Goal: Information Seeking & Learning: Learn about a topic

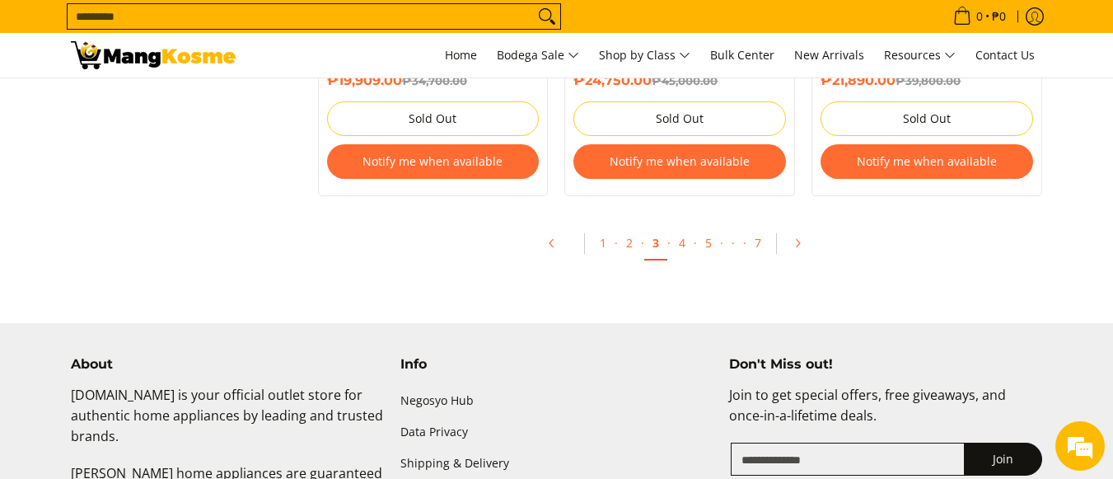
scroll to position [3626, 0]
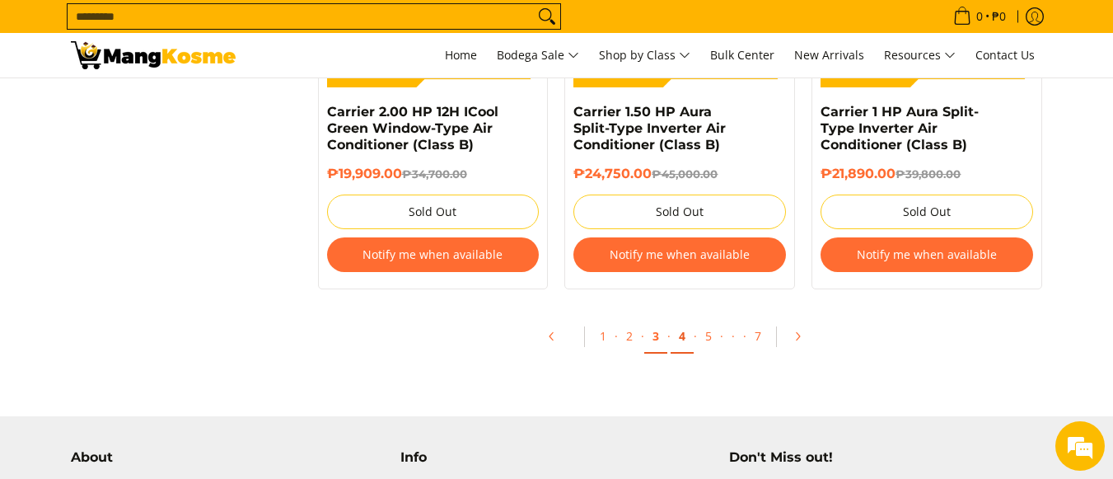
click at [681, 320] on link "4" at bounding box center [682, 337] width 23 height 34
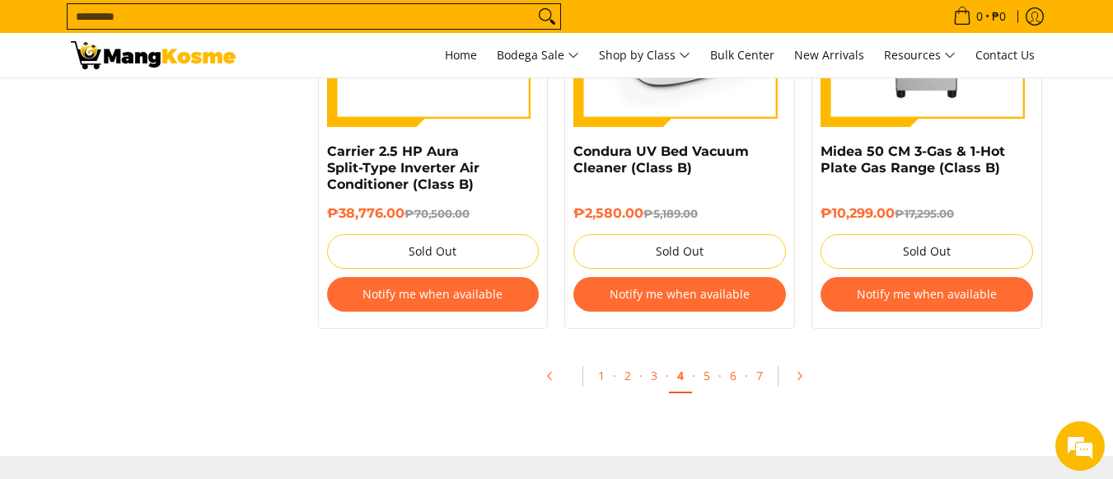
scroll to position [3626, 0]
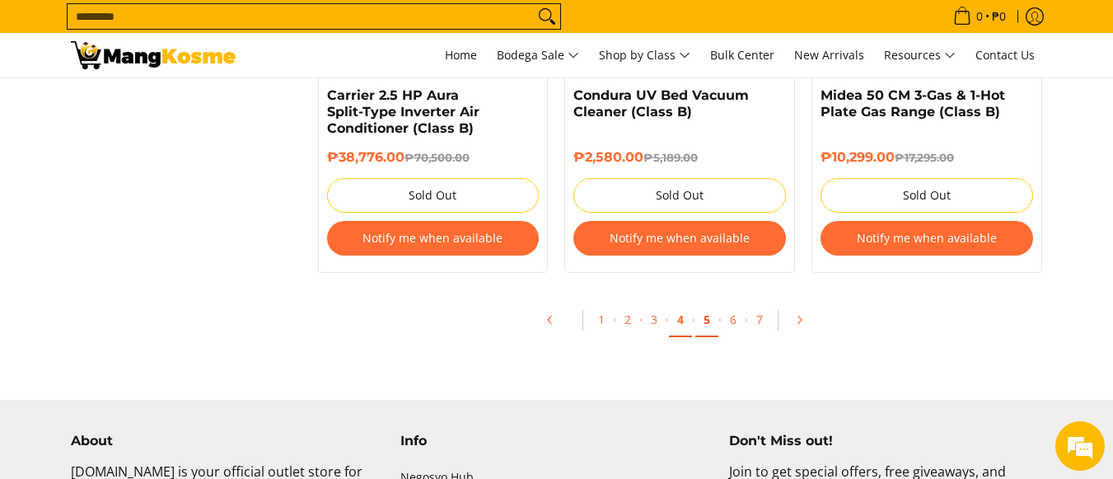
click at [705, 321] on link "5" at bounding box center [707, 320] width 23 height 34
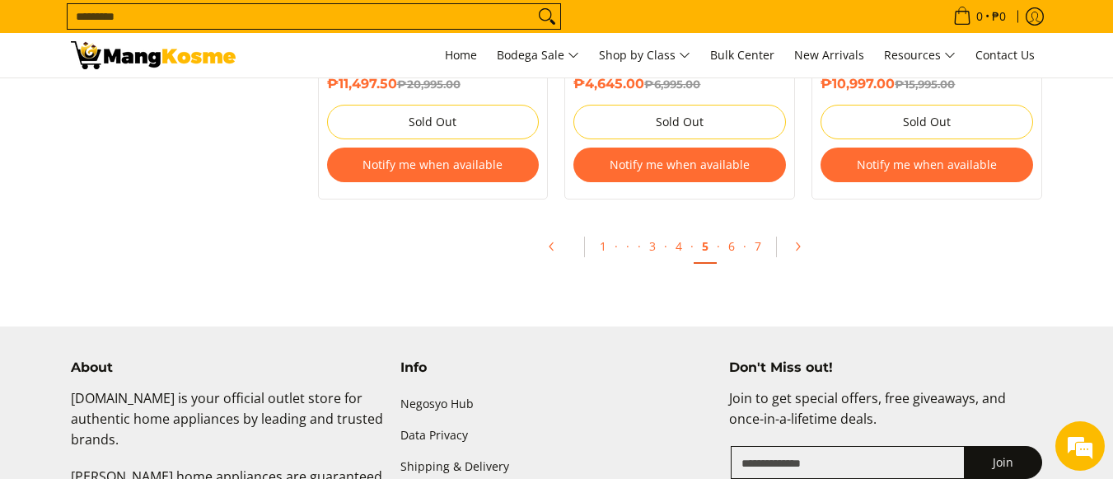
scroll to position [3708, 0]
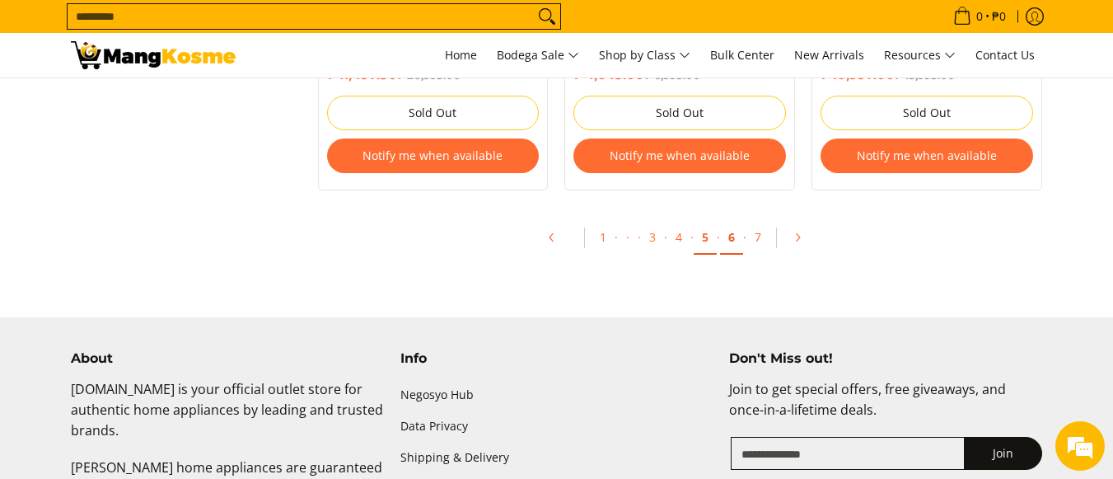
click at [732, 237] on link "6" at bounding box center [731, 238] width 23 height 34
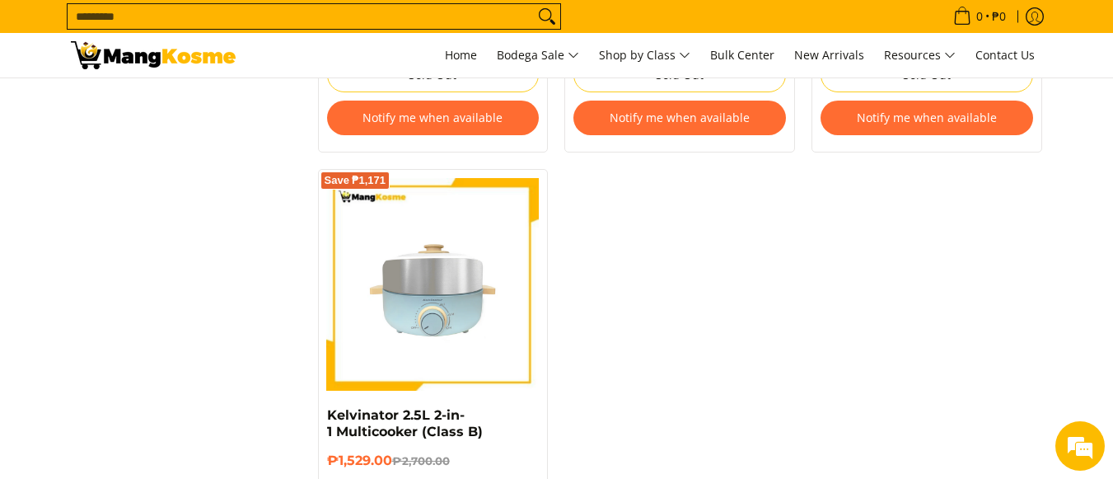
scroll to position [3543, 0]
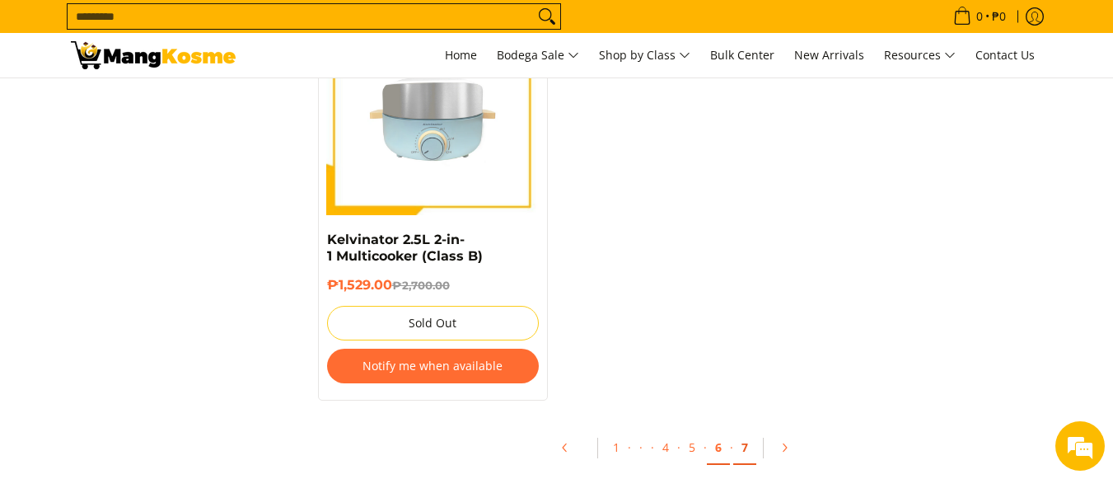
click at [747, 433] on link "7" at bounding box center [744, 448] width 23 height 34
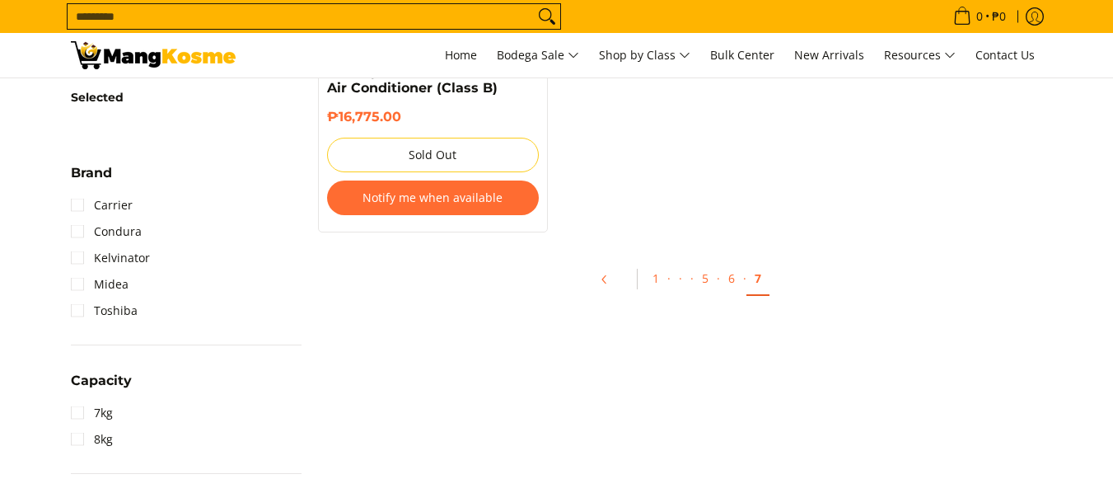
scroll to position [577, 0]
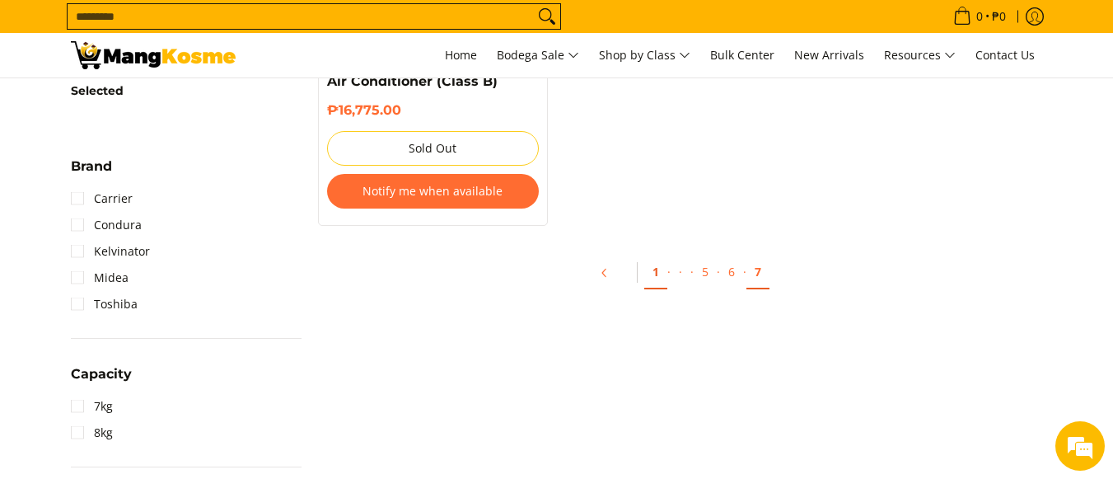
click at [657, 272] on link "1" at bounding box center [655, 272] width 23 height 34
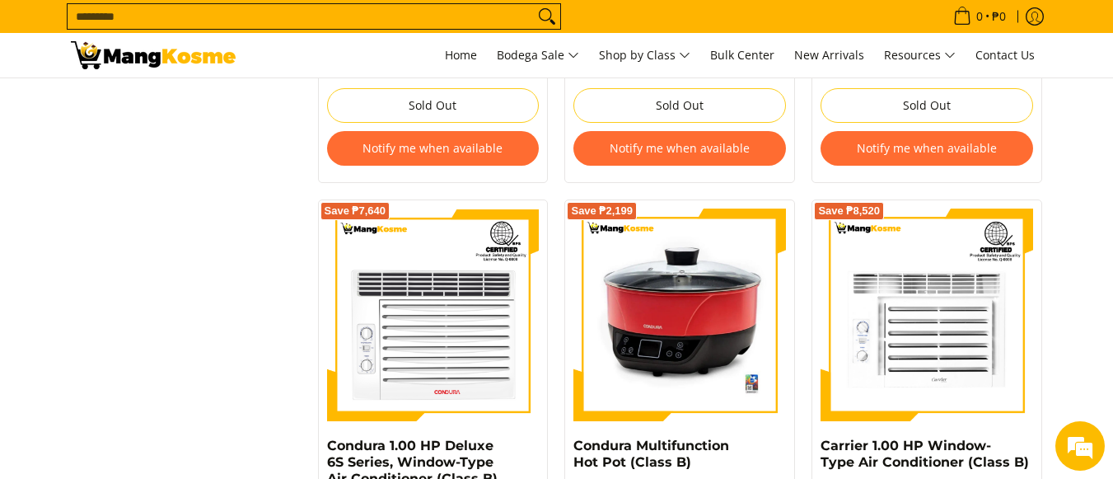
scroll to position [3214, 0]
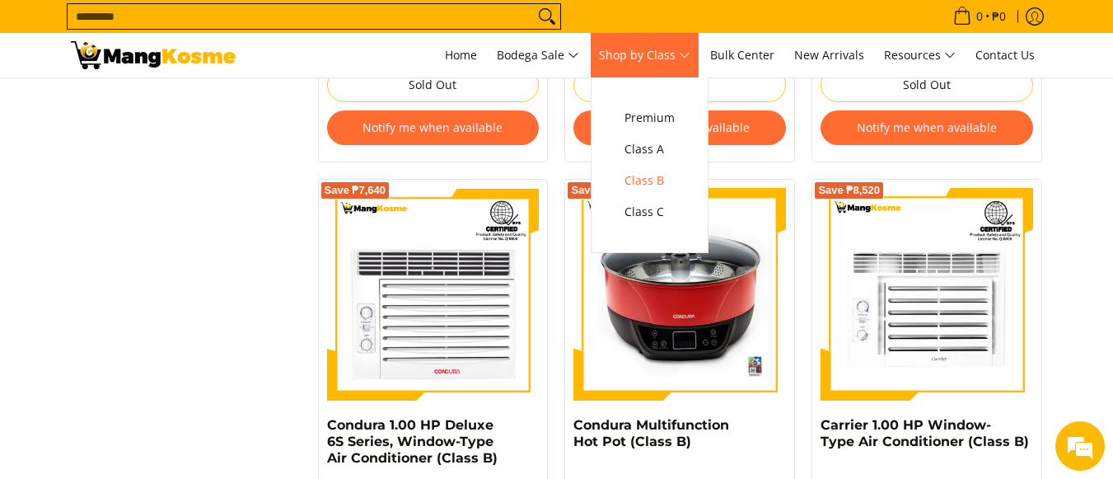
click at [691, 56] on span "Shop by Class" at bounding box center [644, 55] width 91 height 21
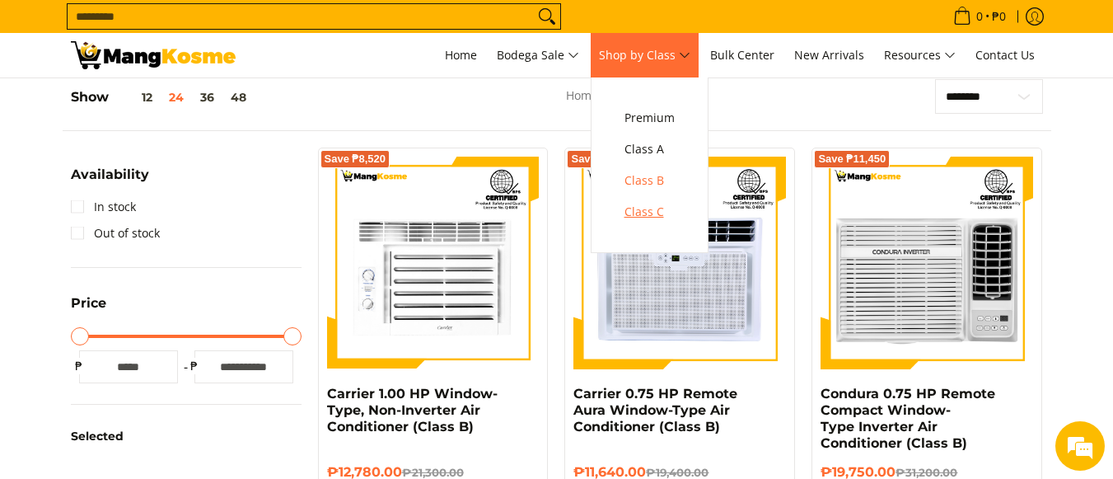
scroll to position [104, 0]
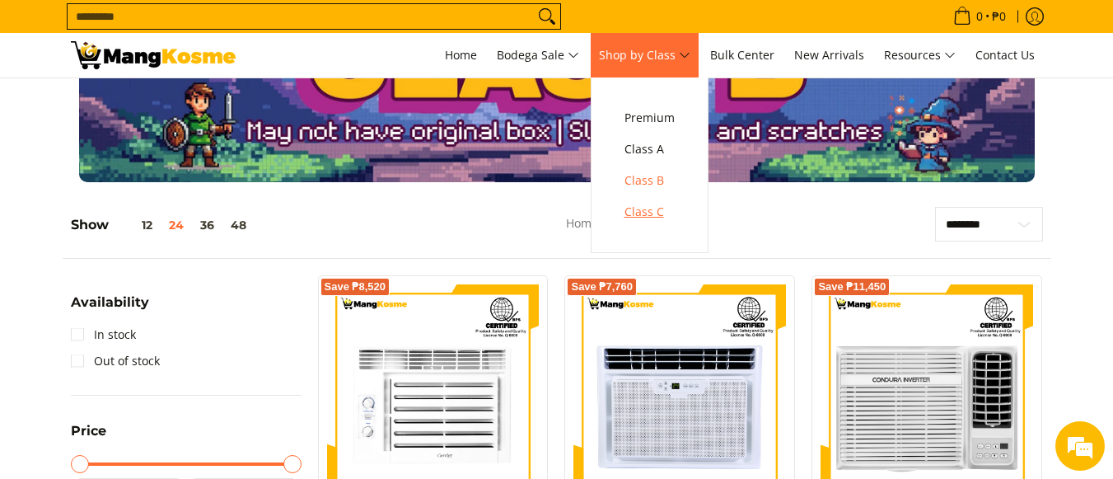
click at [656, 208] on span "Class C" at bounding box center [650, 212] width 50 height 21
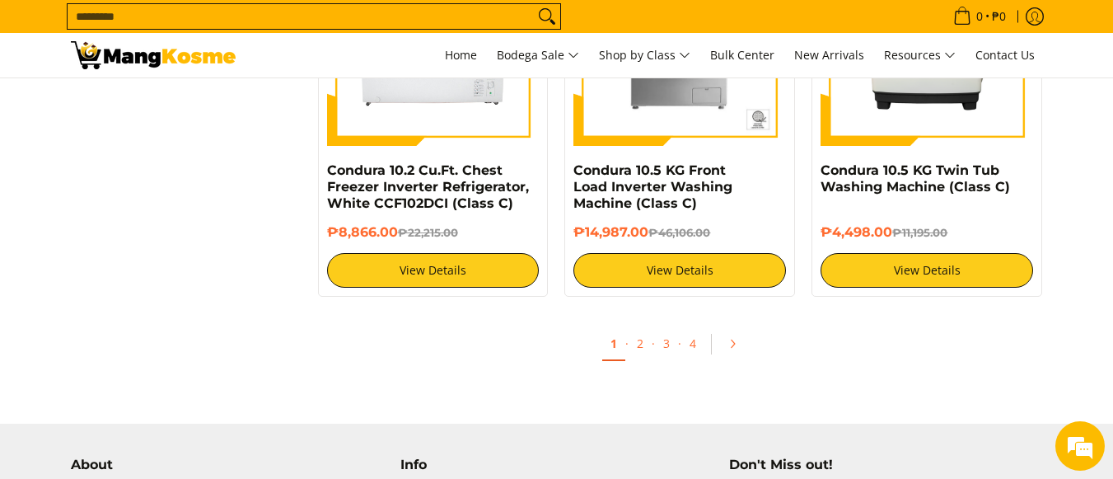
scroll to position [3296, 0]
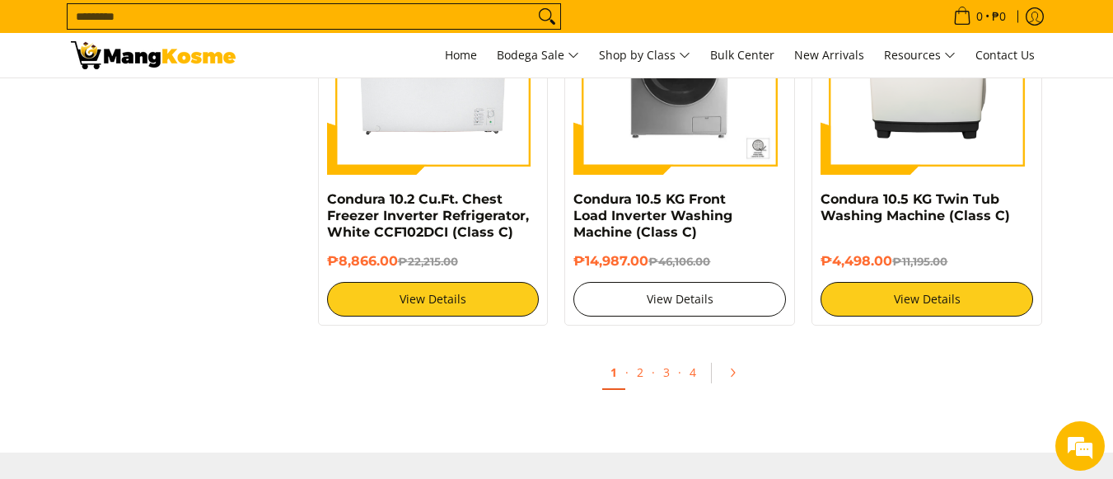
click at [678, 308] on link "View Details" at bounding box center [680, 299] width 213 height 35
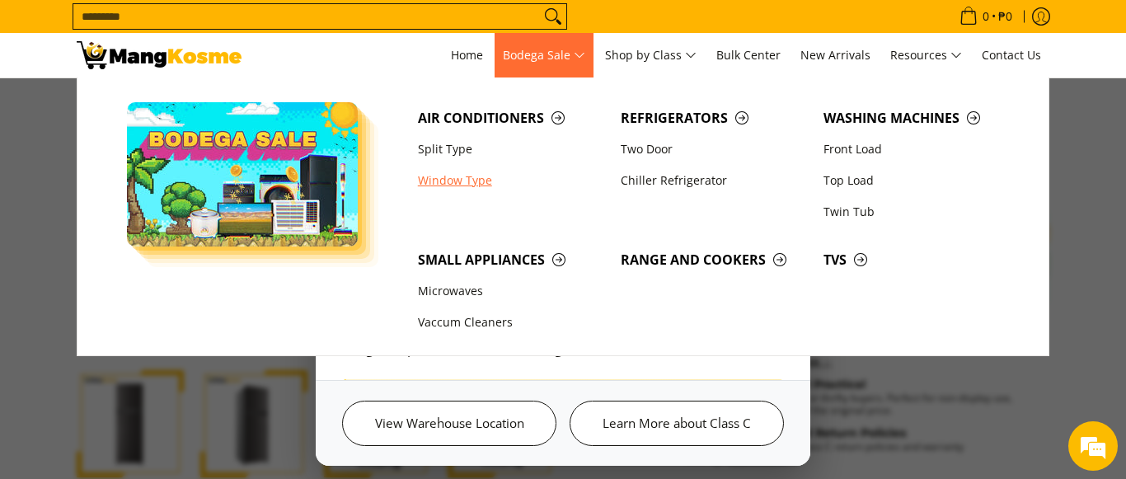
scroll to position [283, 0]
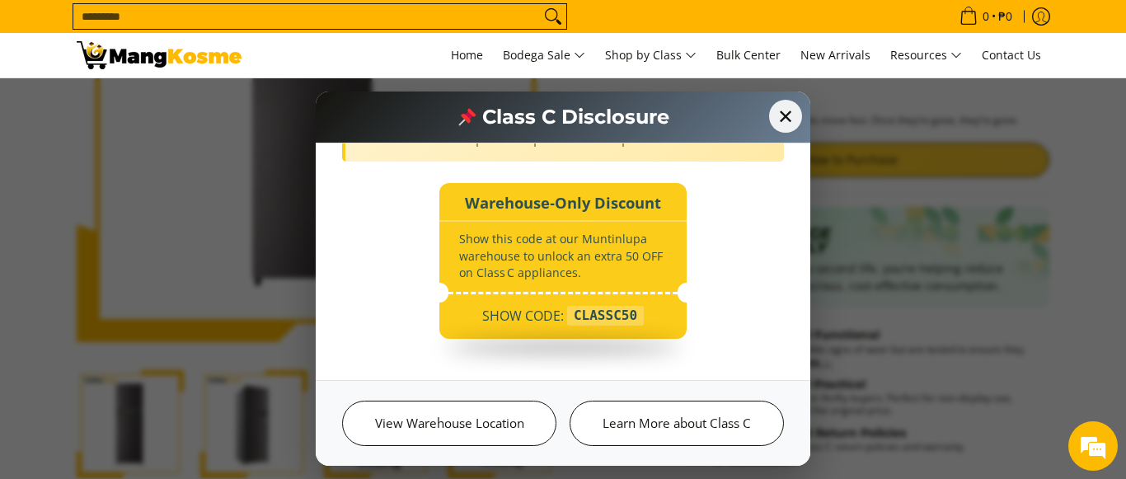
click at [579, 317] on div "CLASSC50" at bounding box center [605, 316] width 77 height 20
click at [784, 117] on span "✕" at bounding box center [785, 116] width 36 height 36
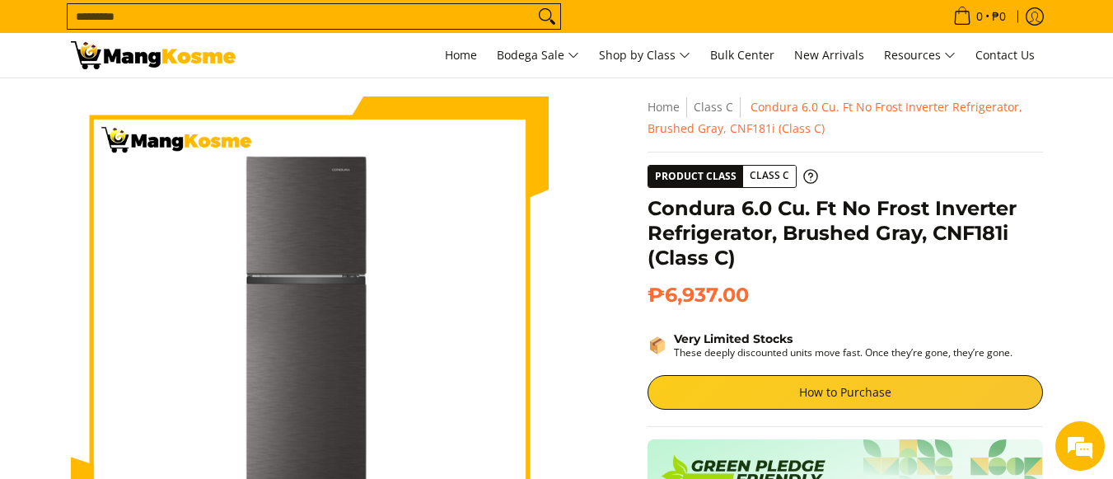
scroll to position [0, 0]
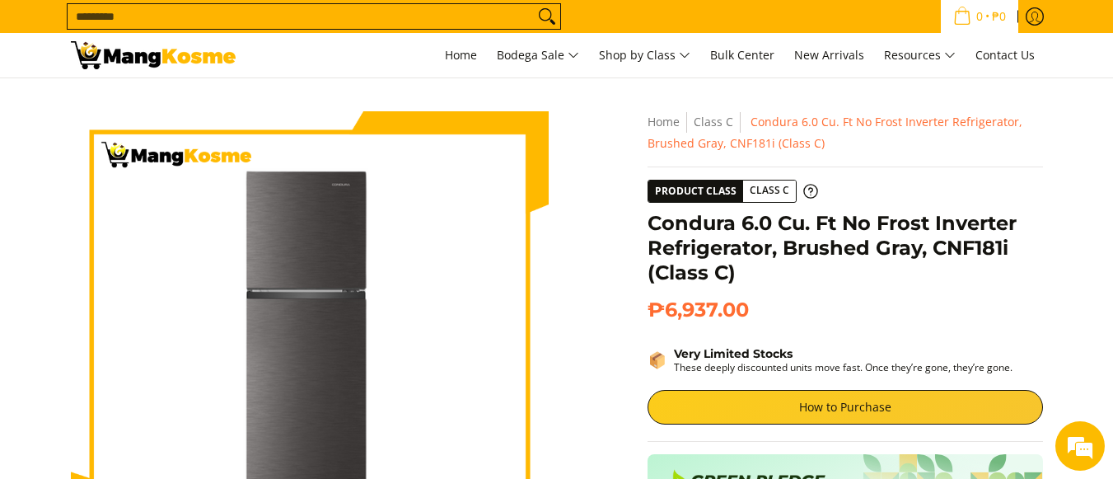
click at [953, 20] on icon "Cart" at bounding box center [962, 16] width 18 height 18
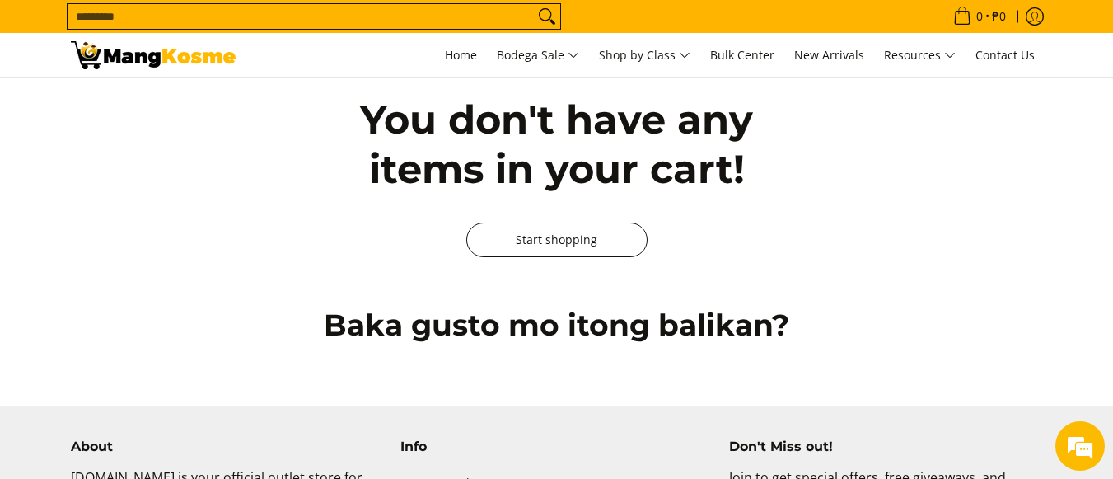
click at [590, 243] on link "Start shopping" at bounding box center [556, 239] width 181 height 35
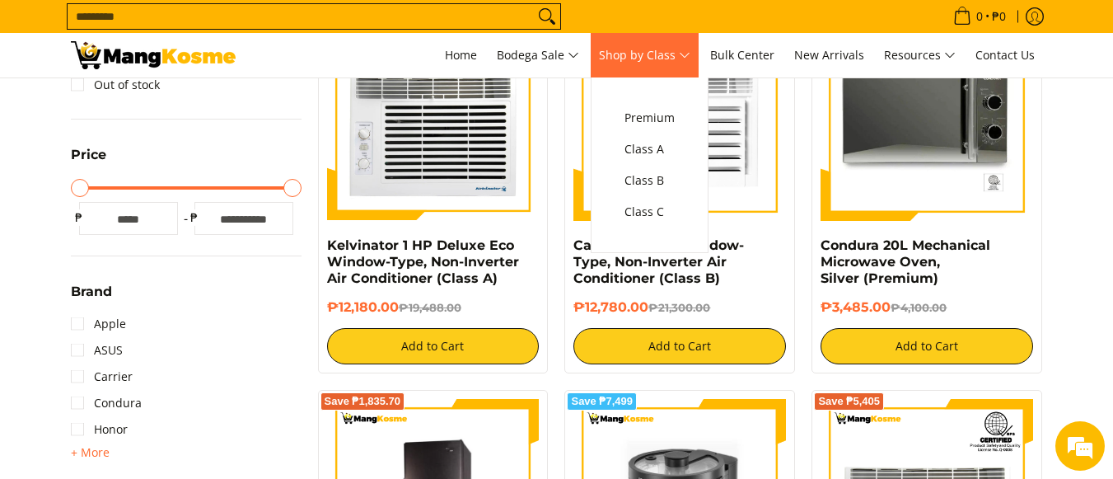
click at [681, 51] on span "Shop by Class" at bounding box center [644, 55] width 91 height 21
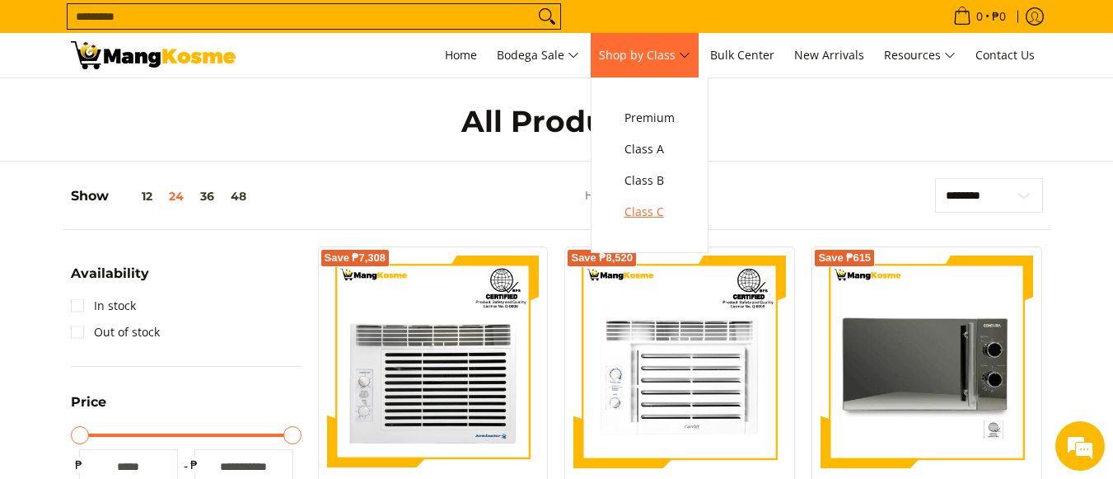
click at [658, 210] on span "Class C" at bounding box center [650, 212] width 50 height 21
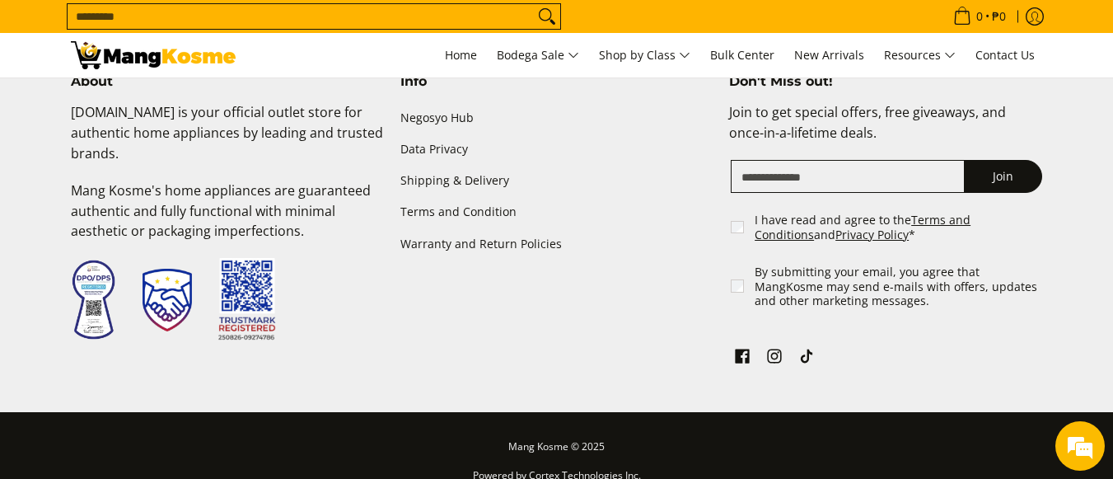
scroll to position [3379, 0]
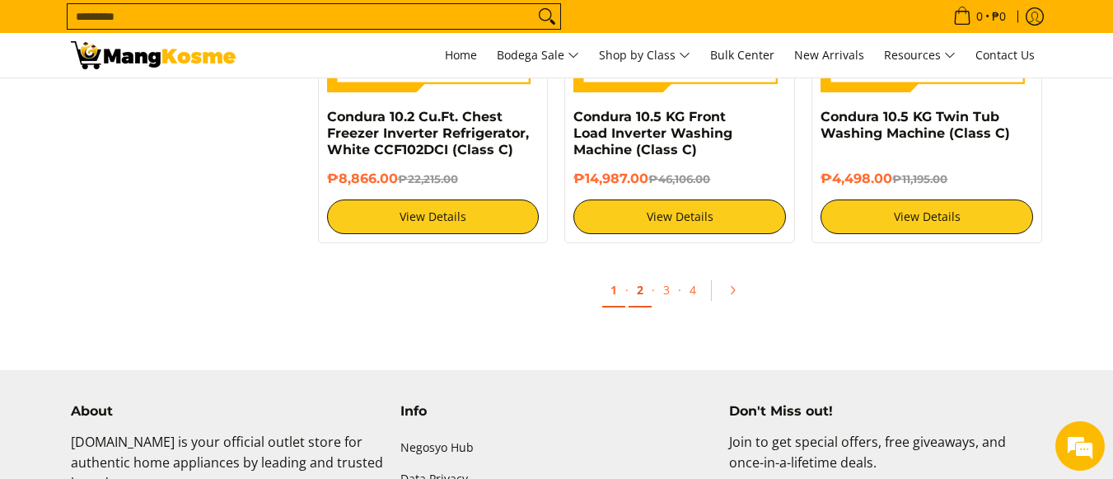
click at [644, 286] on link "2" at bounding box center [640, 291] width 23 height 34
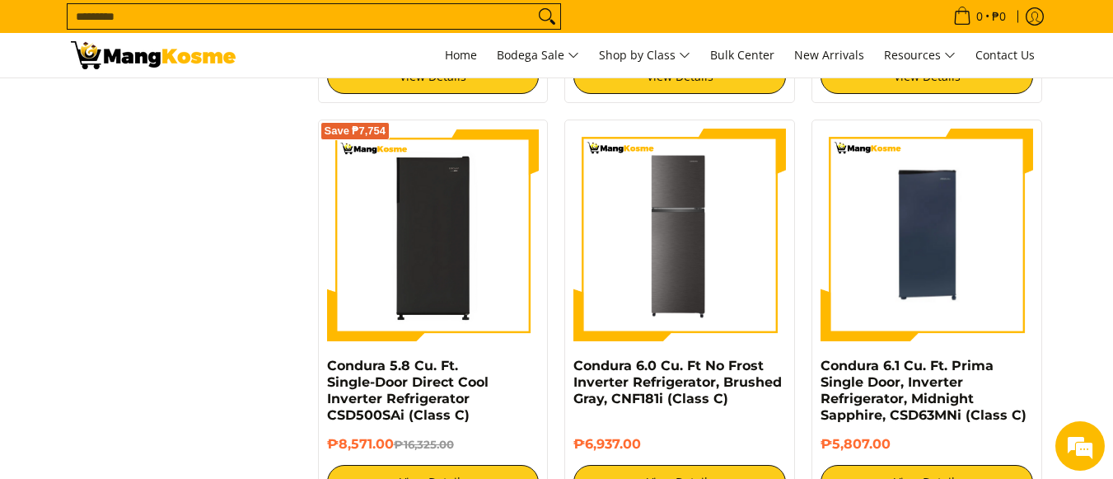
scroll to position [3131, 0]
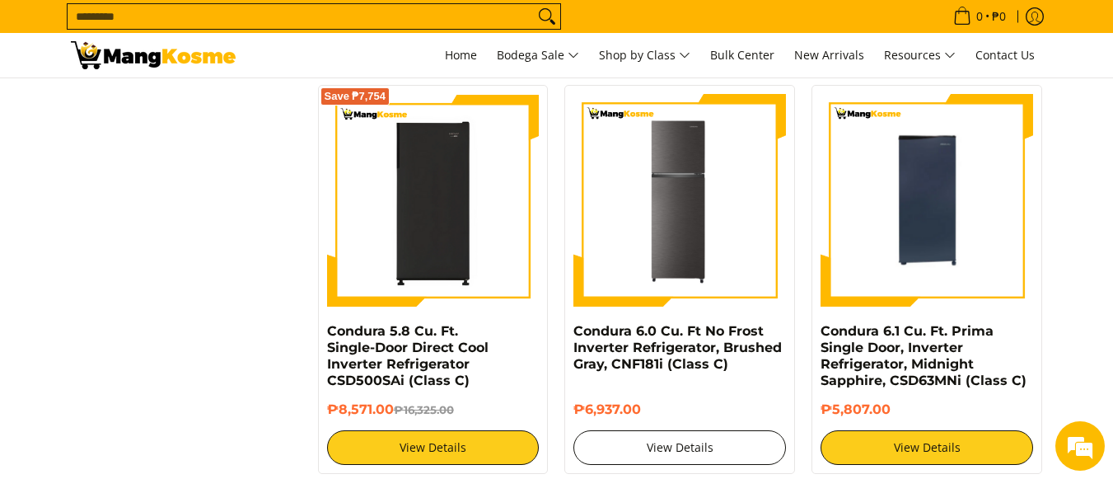
click at [681, 443] on link "View Details" at bounding box center [680, 447] width 213 height 35
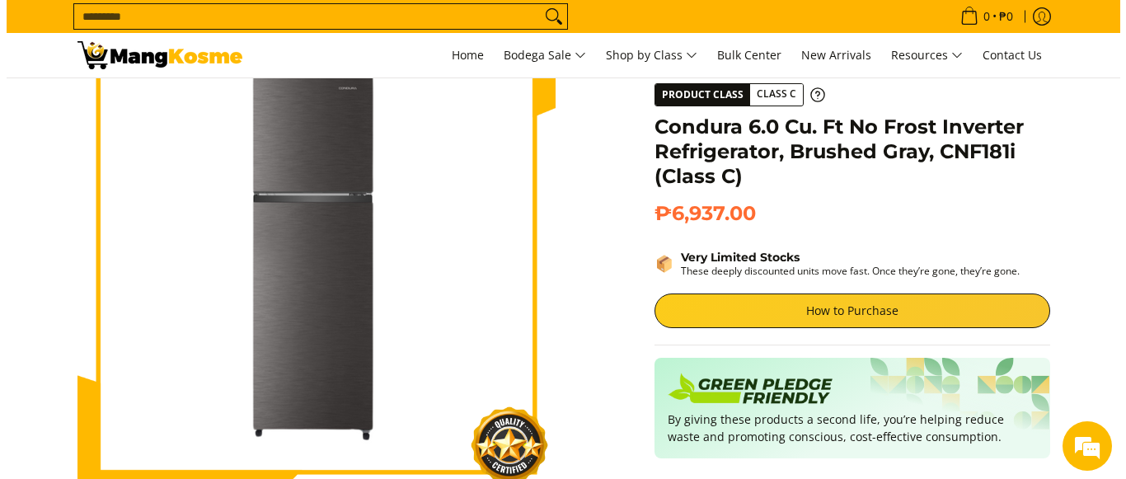
scroll to position [82, 0]
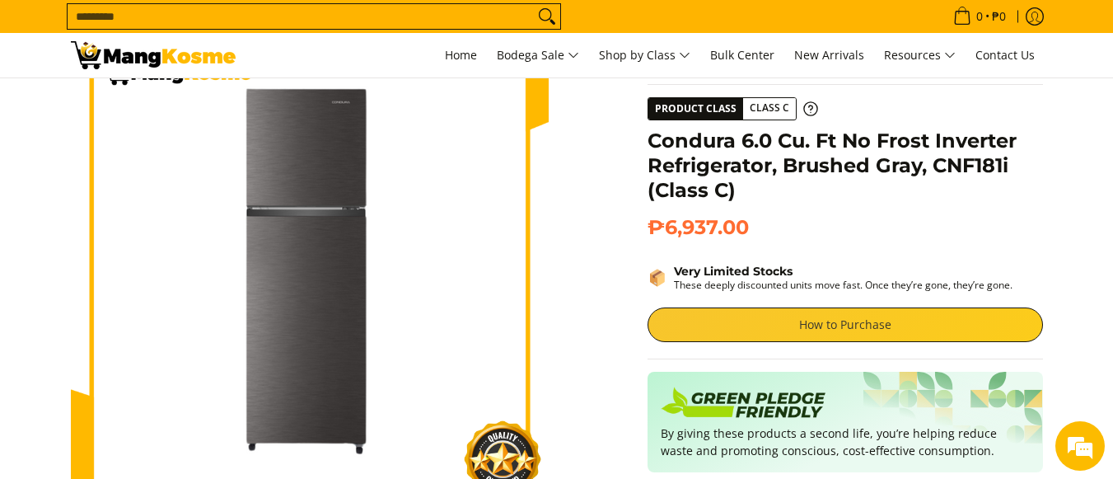
click at [778, 330] on link "How to Purchase" at bounding box center [846, 324] width 396 height 35
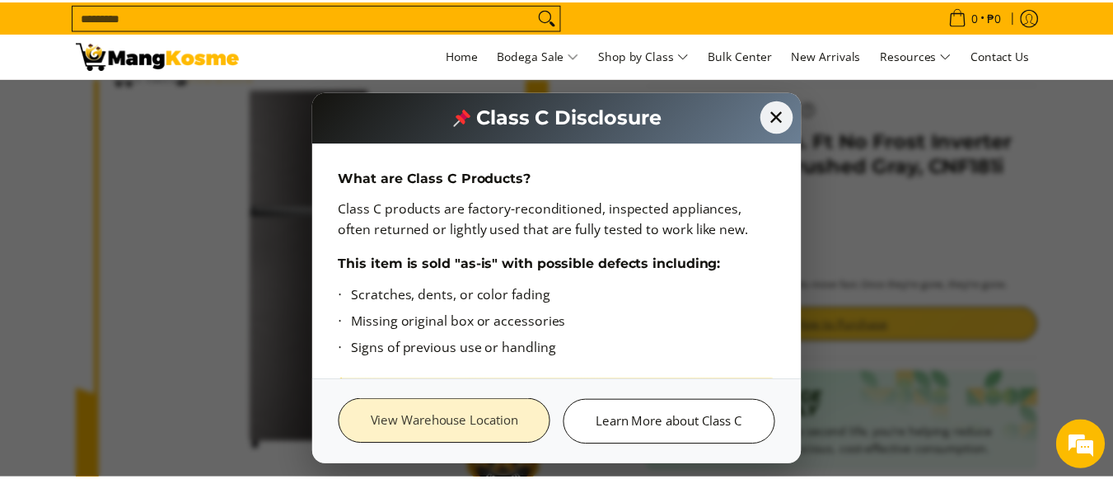
scroll to position [0, 0]
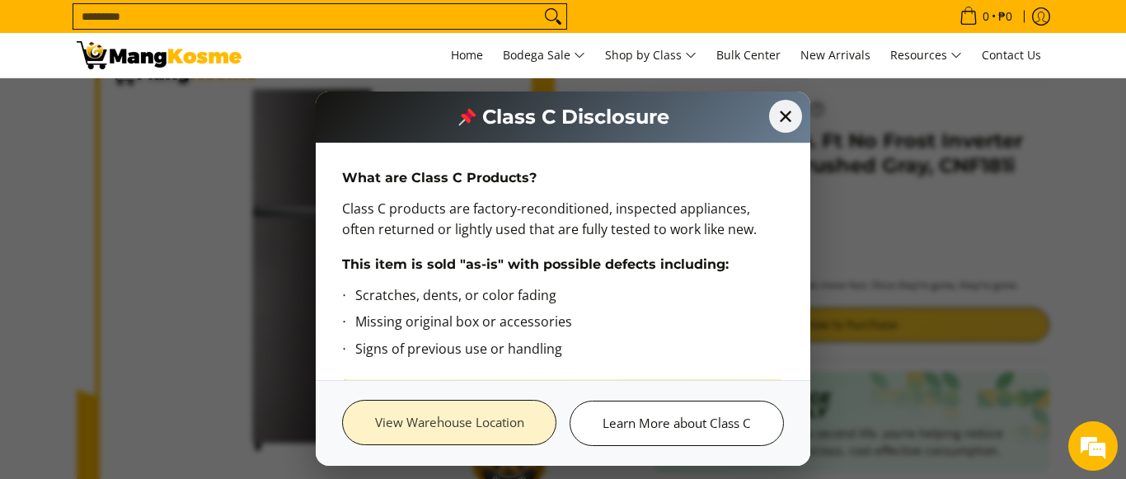
click at [515, 425] on link "View Warehouse Location" at bounding box center [449, 422] width 214 height 45
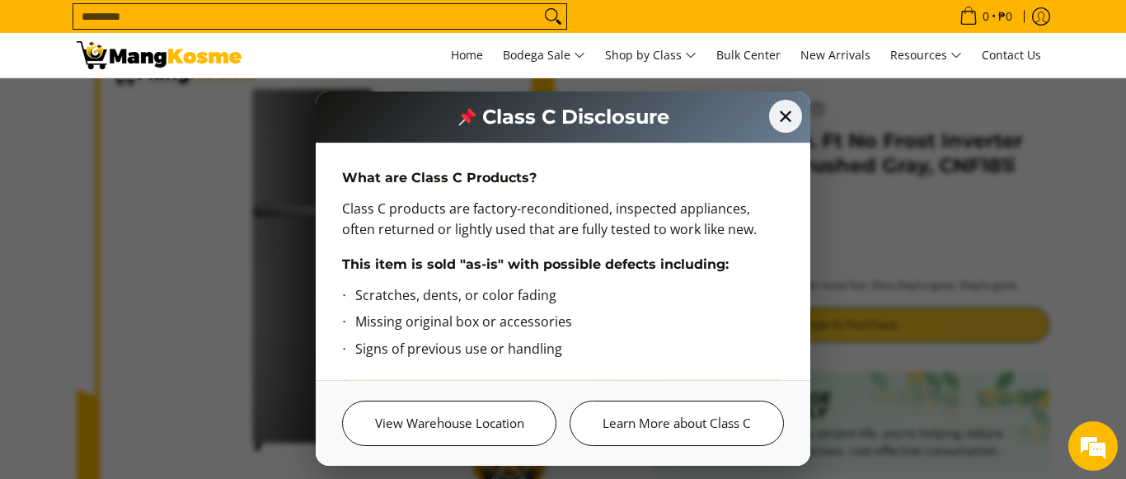
click at [789, 108] on span "✕" at bounding box center [785, 116] width 33 height 33
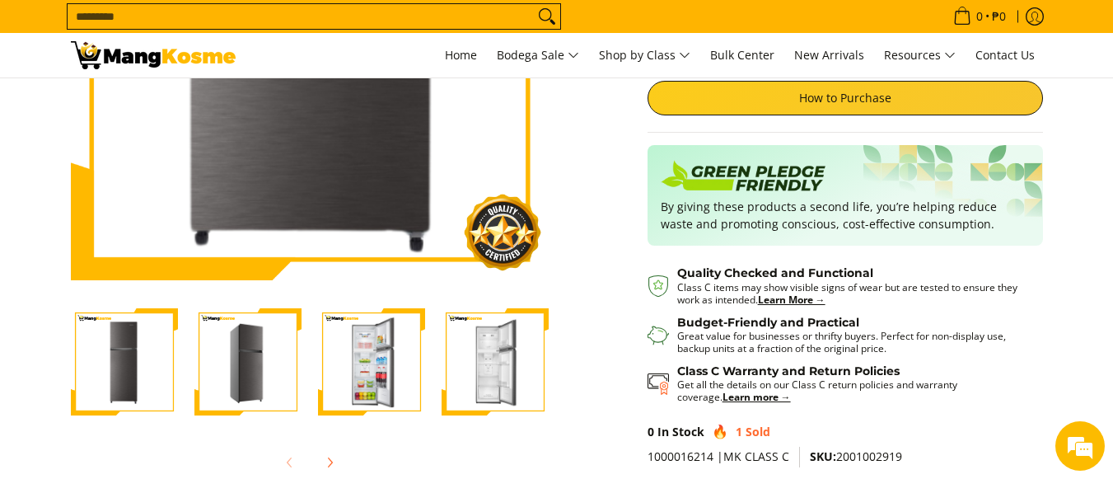
scroll to position [494, 0]
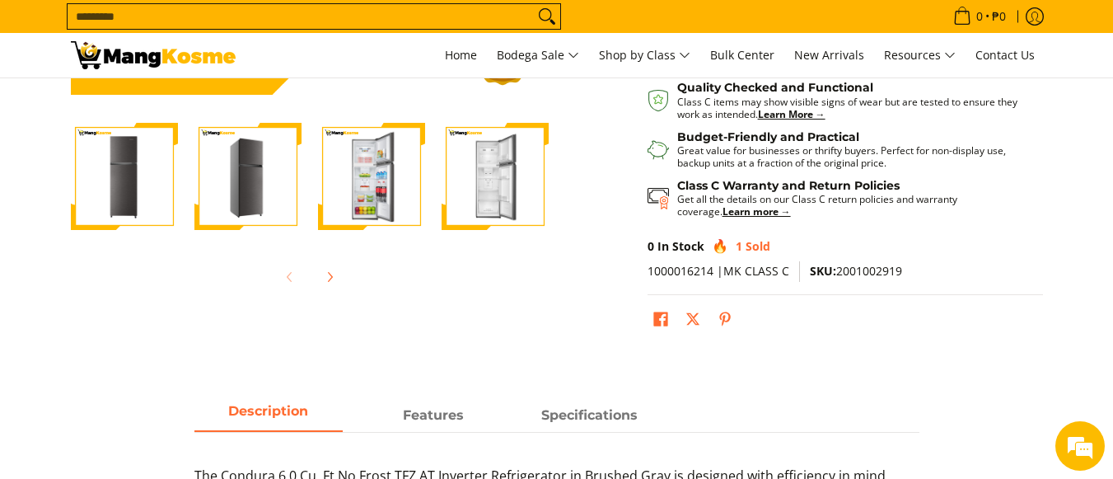
drag, startPoint x: 363, startPoint y: 191, endPoint x: 357, endPoint y: 199, distance: 9.4
click at [363, 192] on img "Condura 6.0 Cu. Ft No Frost Inverter Refrigerator, Brushed Gray, CNF181i (Class…" at bounding box center [371, 176] width 107 height 107
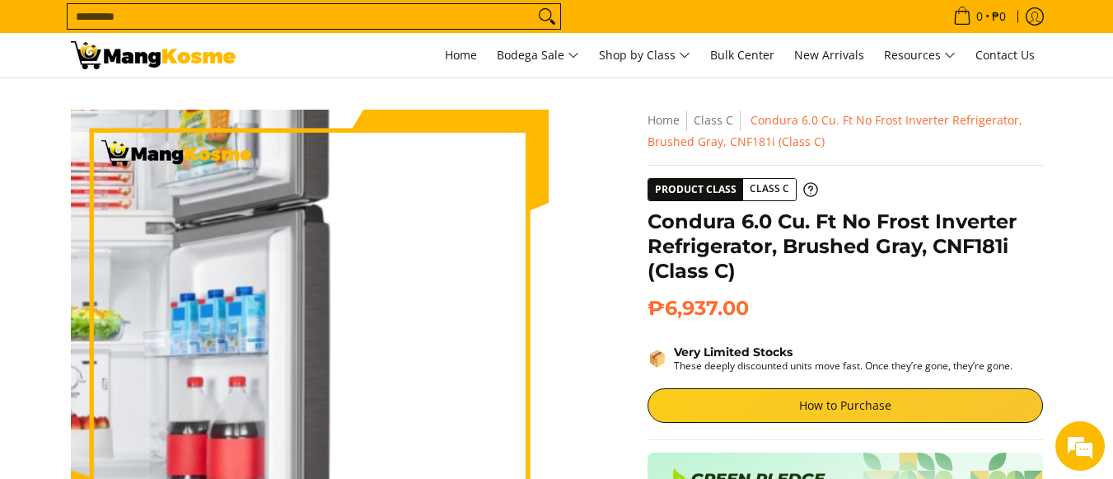
scroll to position [0, 0]
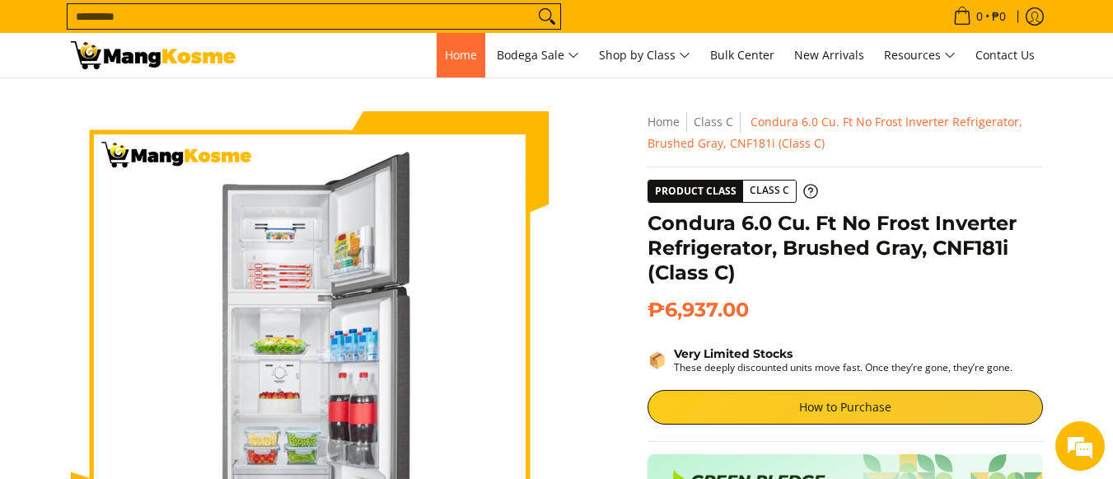
click at [462, 59] on span "Home" at bounding box center [461, 55] width 32 height 16
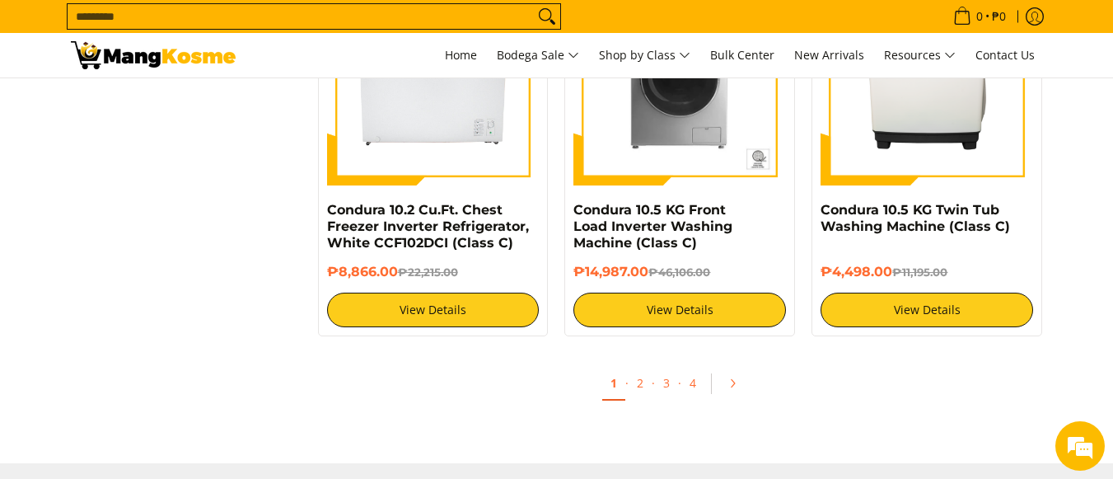
scroll to position [3296, 0]
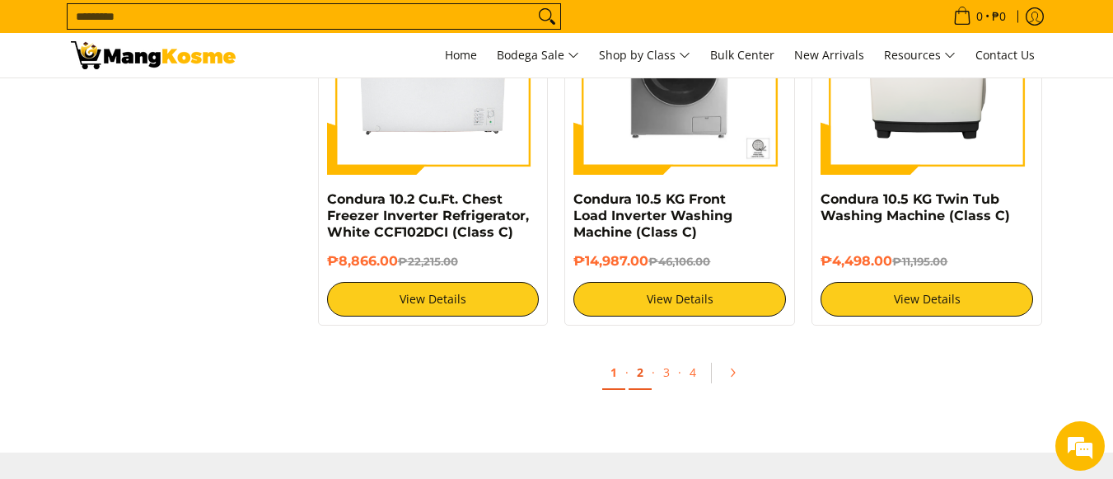
click at [644, 378] on link "2" at bounding box center [640, 373] width 23 height 34
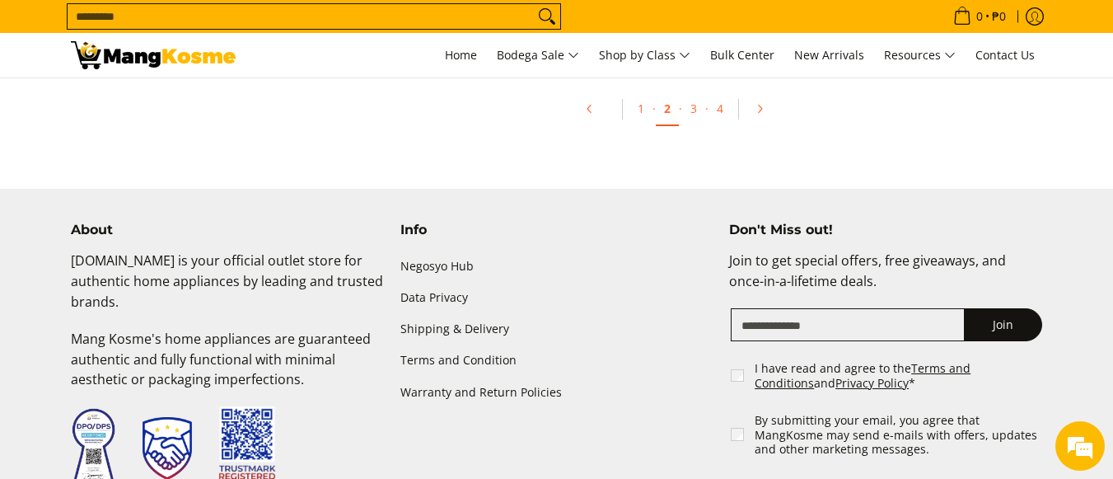
scroll to position [3131, 0]
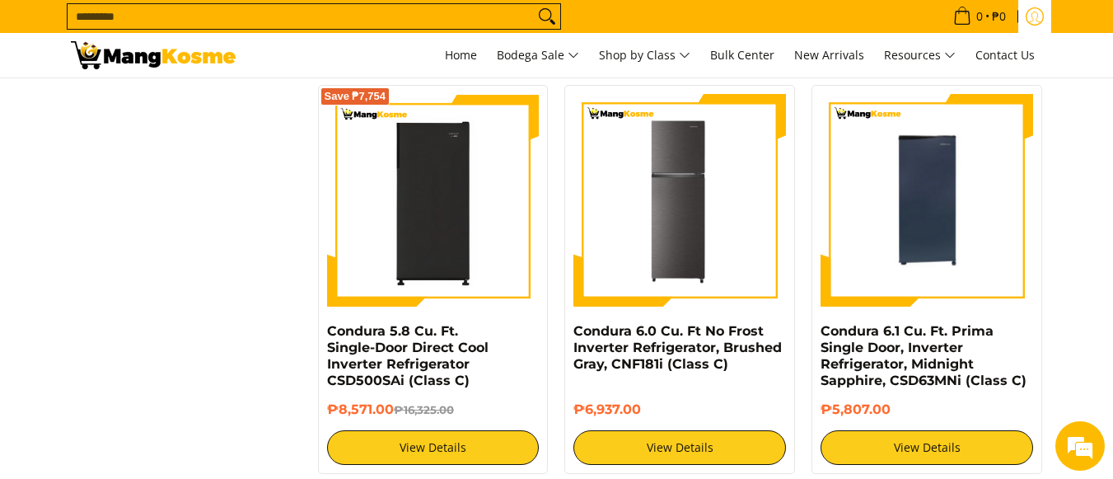
click at [1026, 20] on icon "Log in" at bounding box center [1035, 16] width 18 height 18
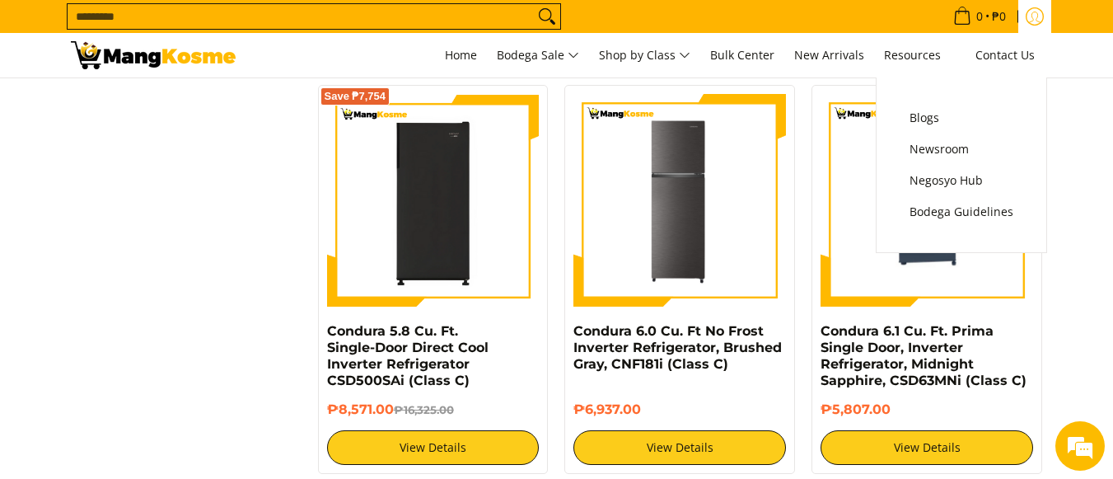
scroll to position [0, 0]
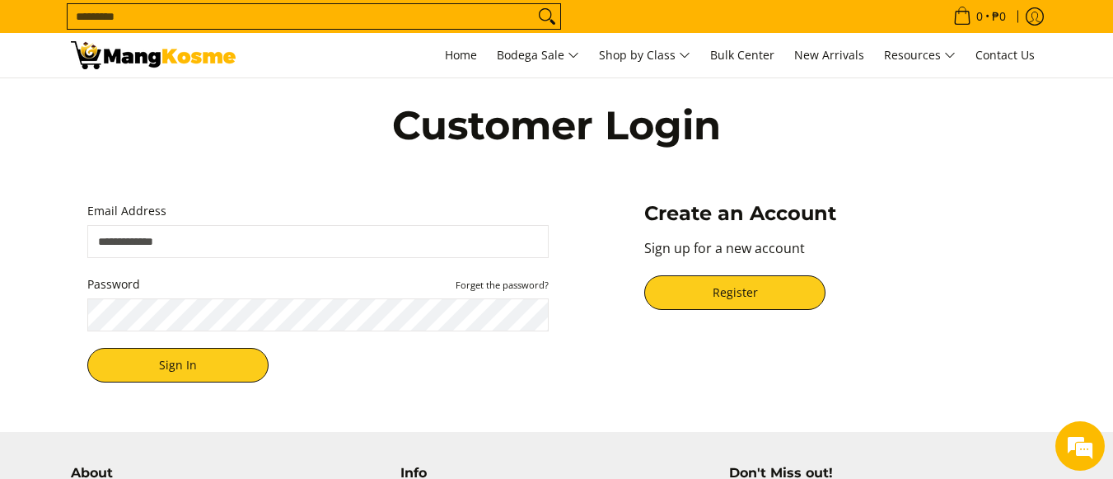
click at [273, 246] on input "Email Address" at bounding box center [317, 241] width 461 height 33
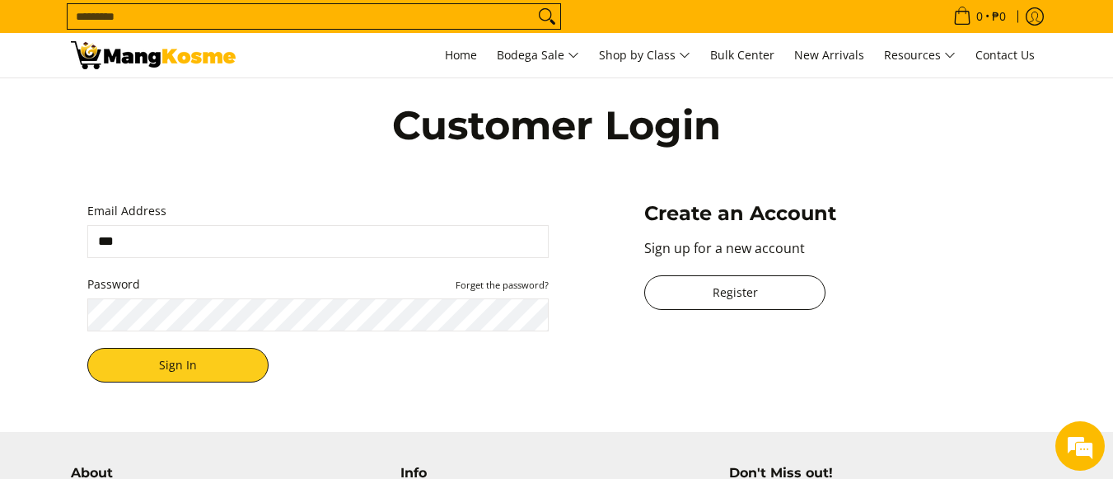
type input "***"
click at [696, 284] on link "Register" at bounding box center [734, 292] width 181 height 35
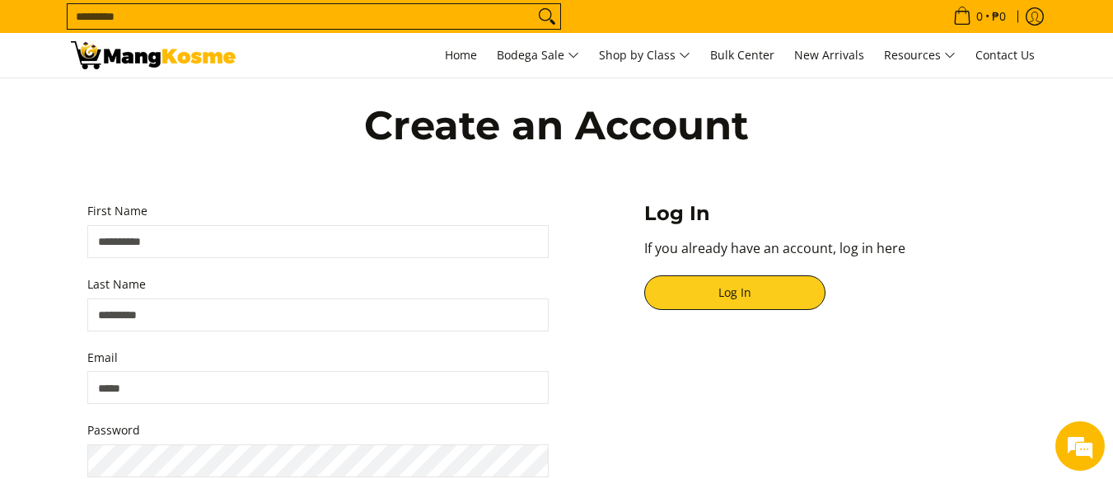
click at [350, 238] on input "First Name" at bounding box center [317, 241] width 461 height 33
type input "*******"
click at [310, 298] on input "Last Name" at bounding box center [317, 314] width 461 height 33
type input "*******"
click at [160, 391] on input "Email" at bounding box center [317, 387] width 461 height 33
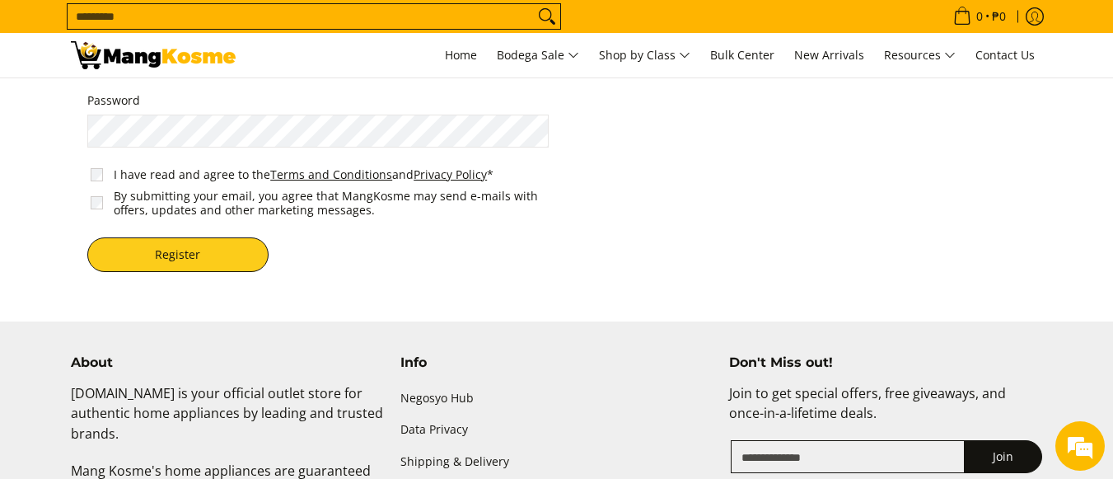
scroll to position [247, 0]
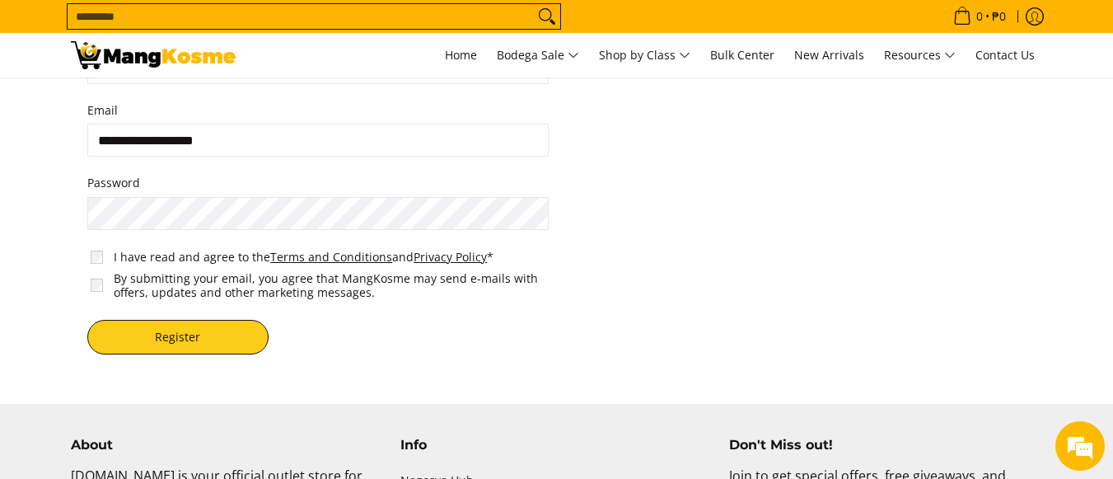
type input "**********"
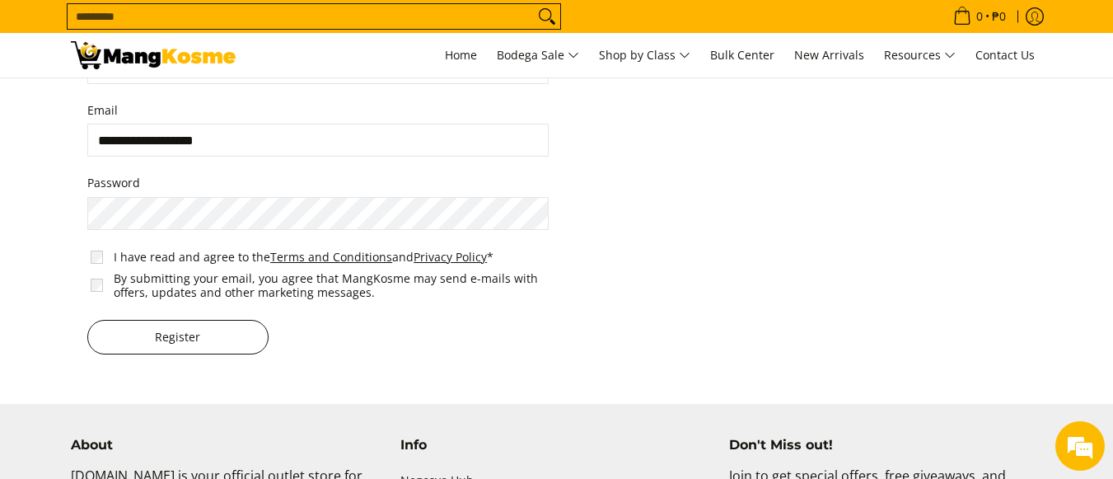
drag, startPoint x: 135, startPoint y: 328, endPoint x: 143, endPoint y: 335, distance: 10.5
click at [137, 329] on button "Register" at bounding box center [177, 337] width 181 height 35
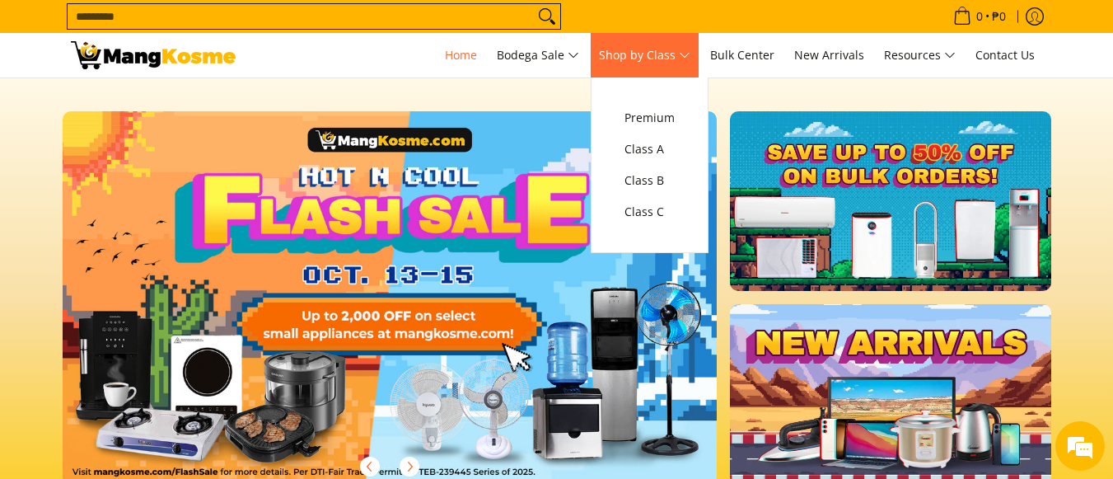
click at [681, 57] on span "Shop by Class" at bounding box center [644, 55] width 91 height 21
click at [647, 209] on span "Class C" at bounding box center [650, 212] width 50 height 21
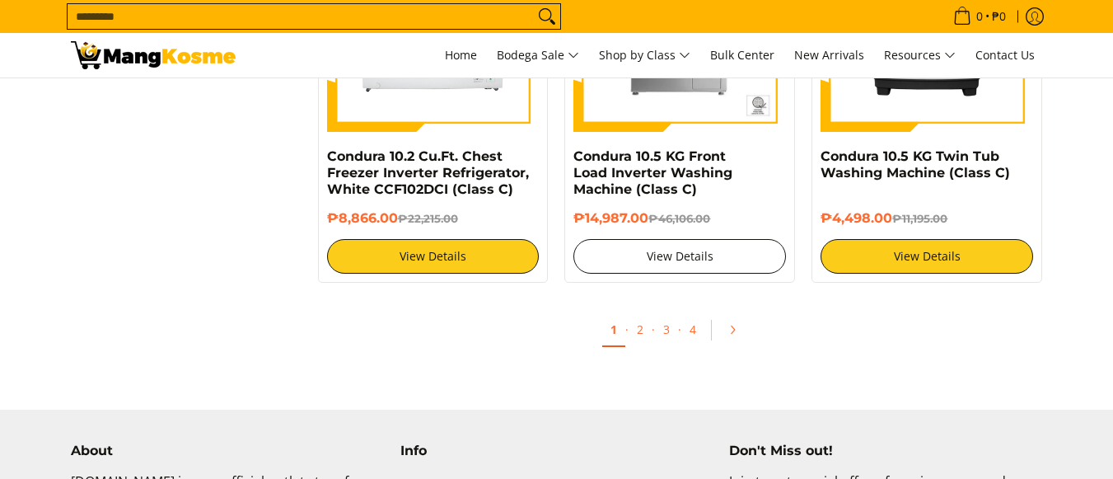
scroll to position [3320, 0]
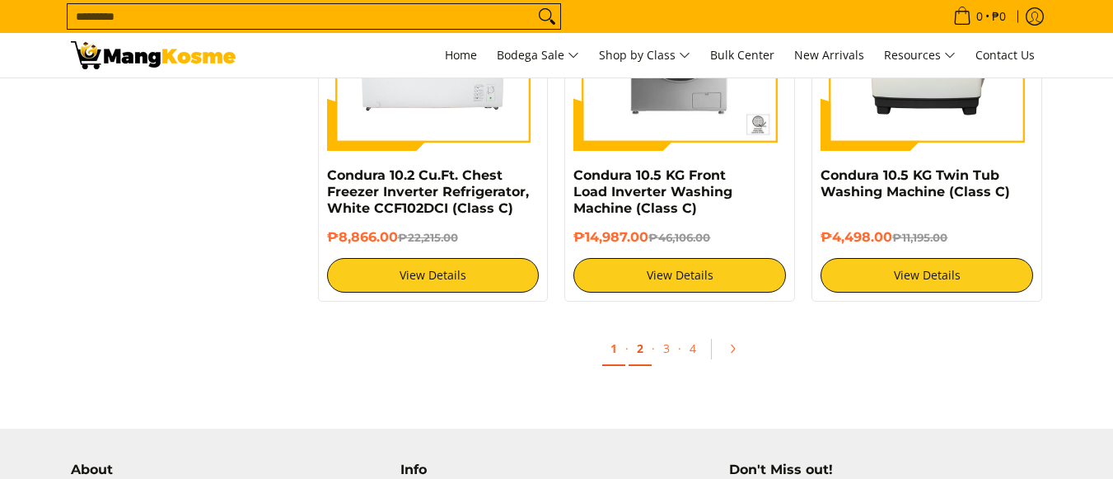
click at [635, 349] on link "2" at bounding box center [640, 349] width 23 height 34
click at [639, 350] on link "2" at bounding box center [640, 349] width 23 height 34
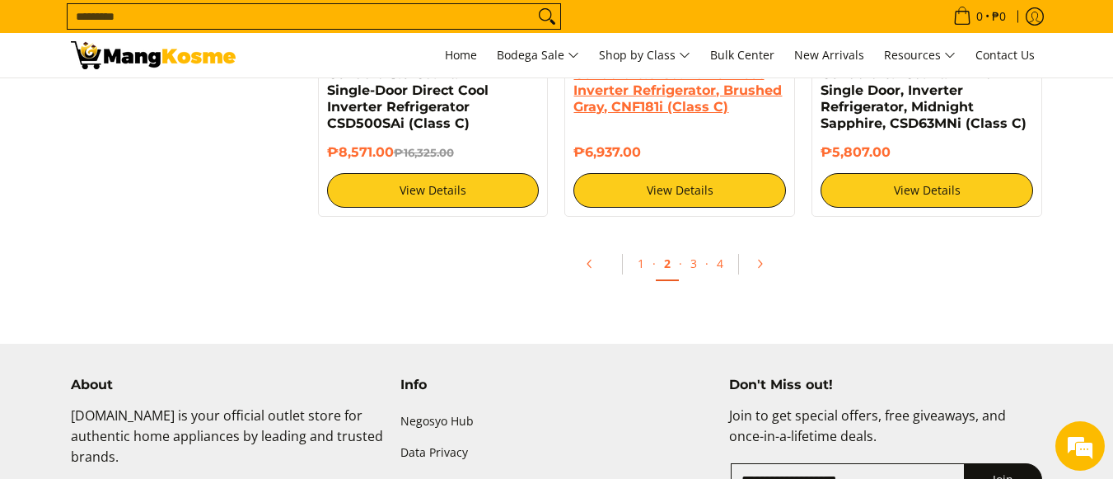
scroll to position [3131, 0]
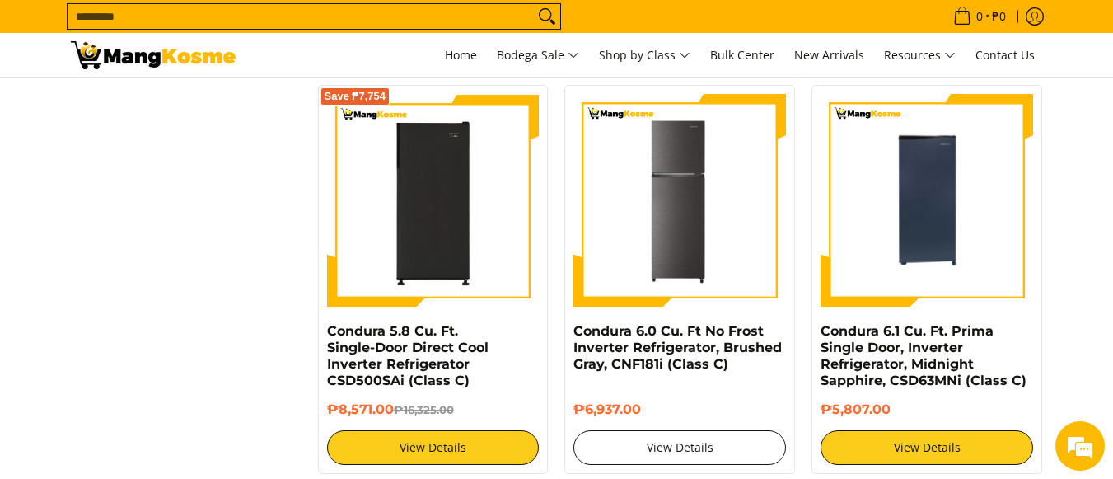
click at [692, 451] on link "View Details" at bounding box center [680, 447] width 213 height 35
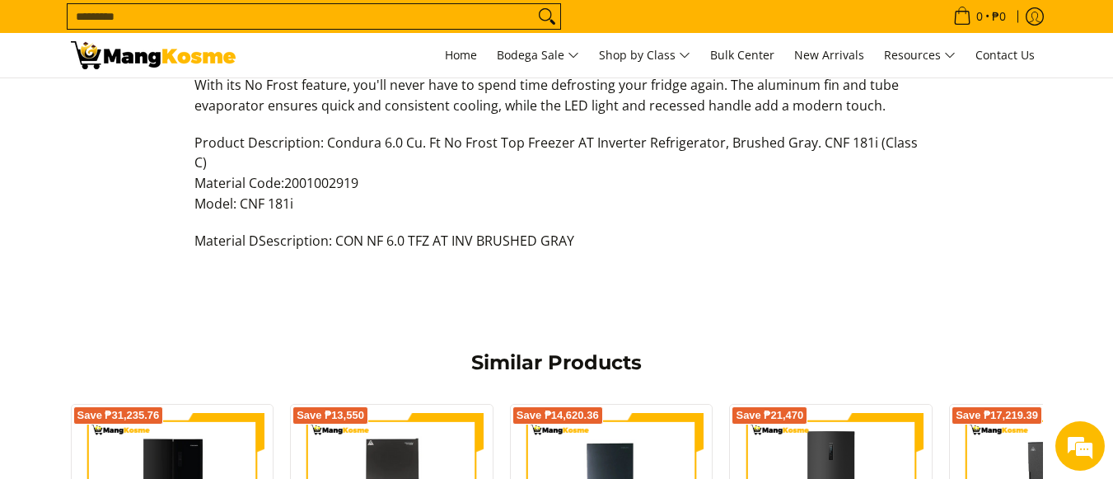
scroll to position [659, 0]
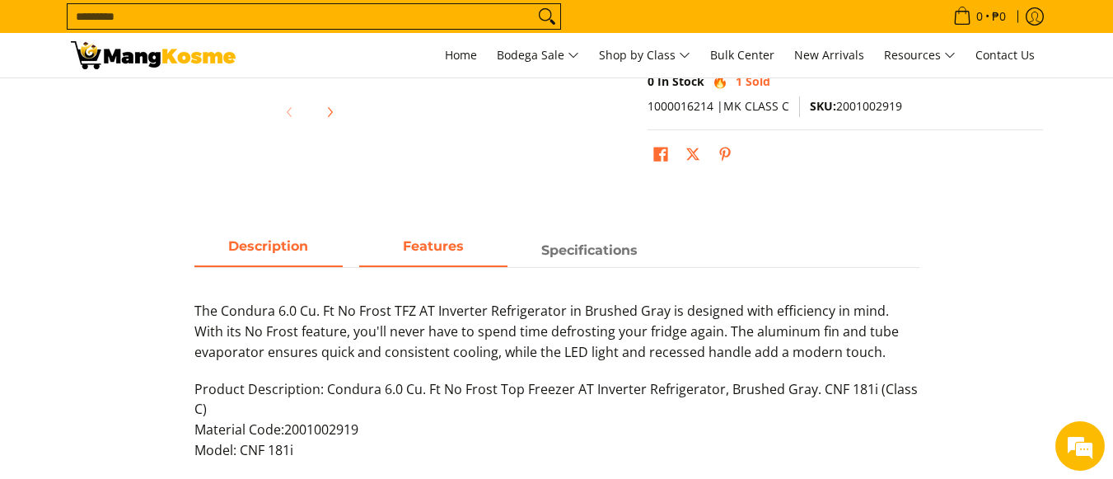
click at [435, 244] on strong "Features" at bounding box center [433, 246] width 61 height 16
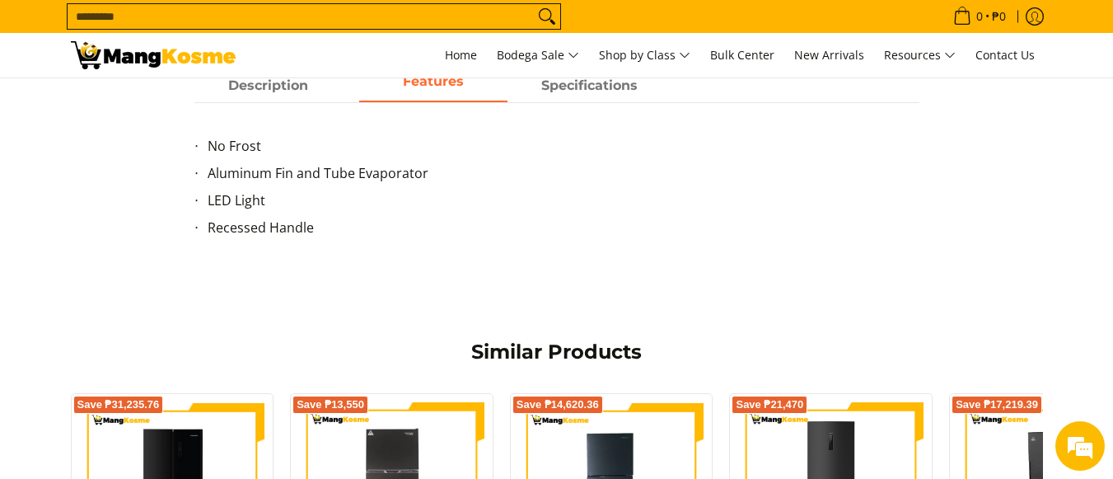
scroll to position [742, 0]
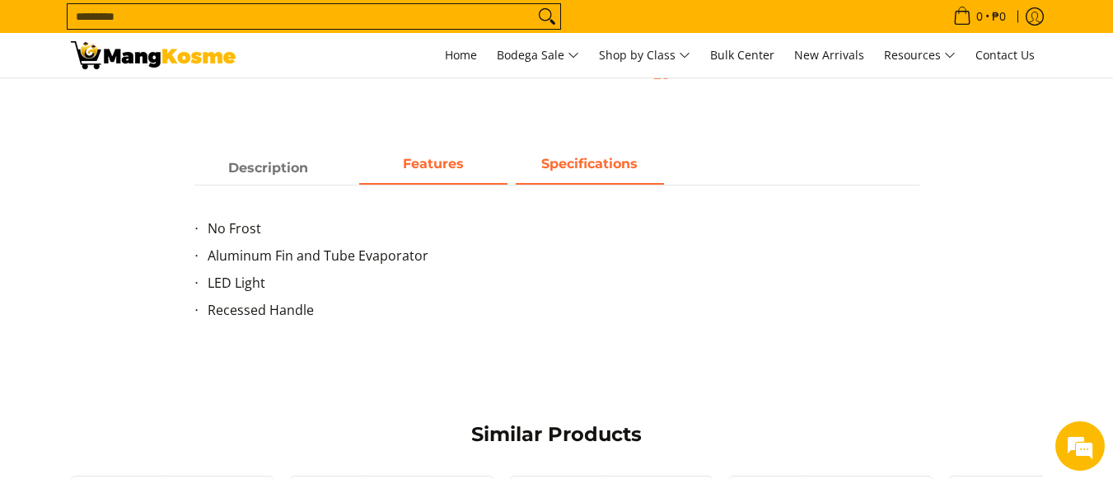
click at [581, 170] on strong "Specifications" at bounding box center [589, 164] width 96 height 16
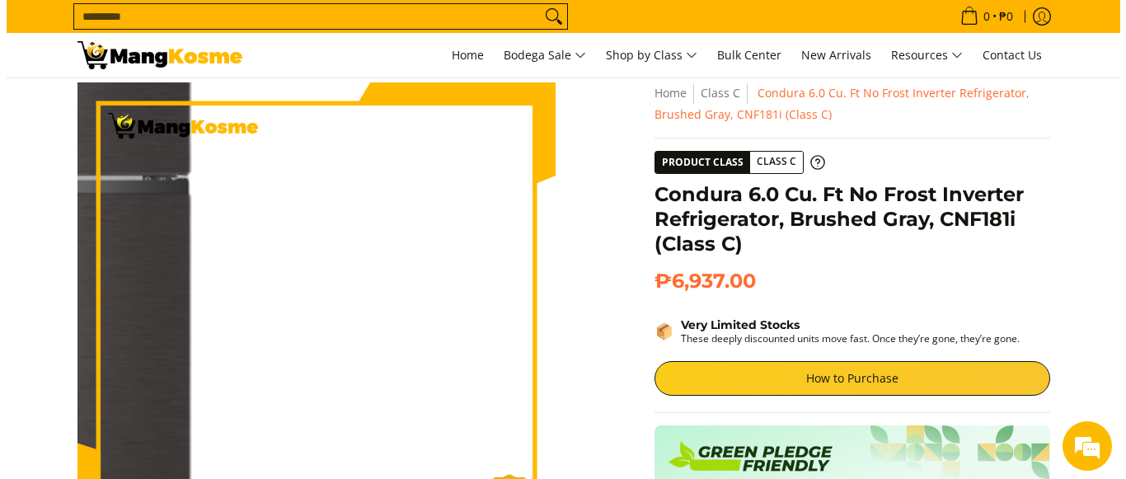
scroll to position [0, 0]
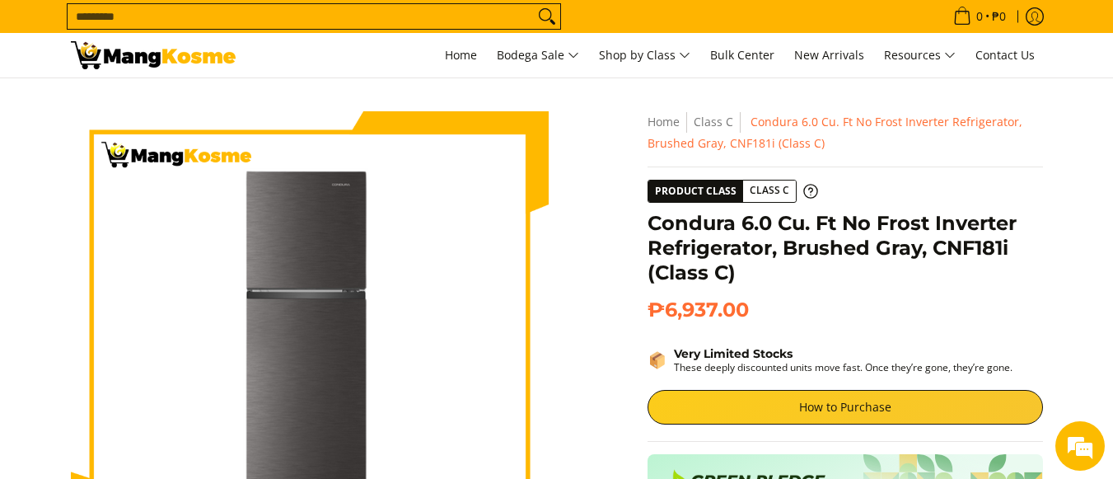
click at [738, 364] on p "These deeply discounted units move fast. Once they’re gone, they’re gone." at bounding box center [843, 367] width 339 height 12
click at [911, 396] on link "How to Purchase" at bounding box center [846, 407] width 396 height 35
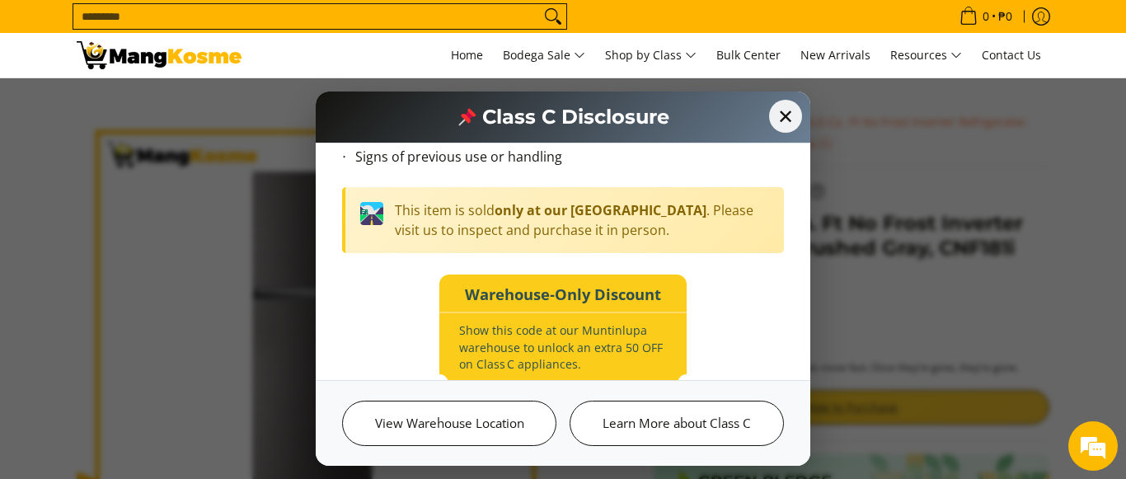
scroll to position [247, 0]
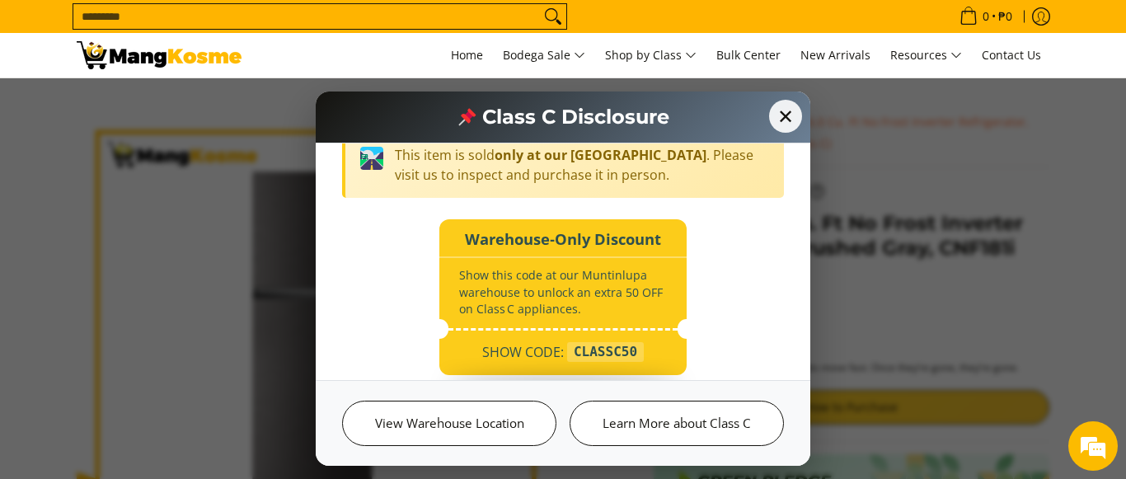
click at [536, 351] on span "SHOW CODE:" at bounding box center [523, 352] width 82 height 20
click at [543, 241] on div "Warehouse‑Only Discount" at bounding box center [562, 236] width 247 height 34
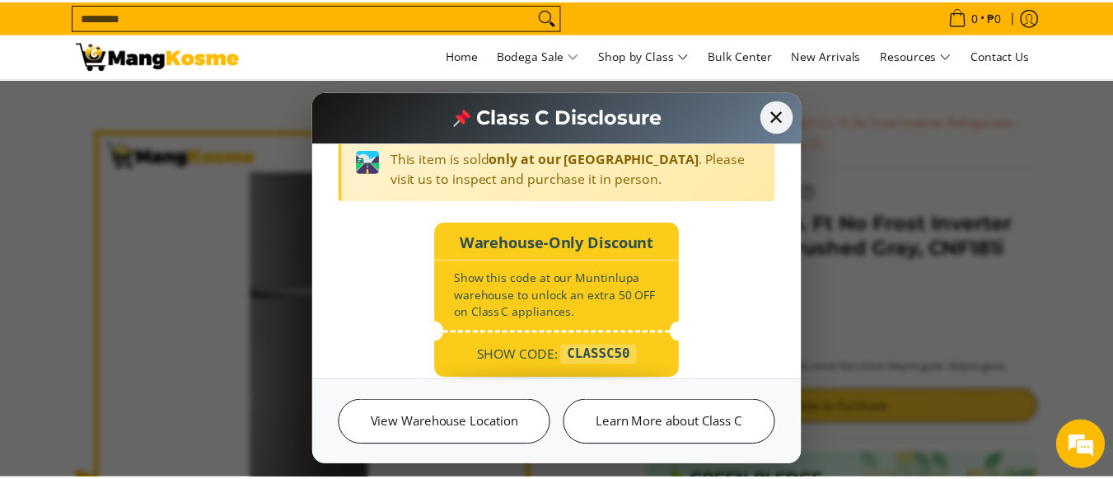
scroll to position [283, 0]
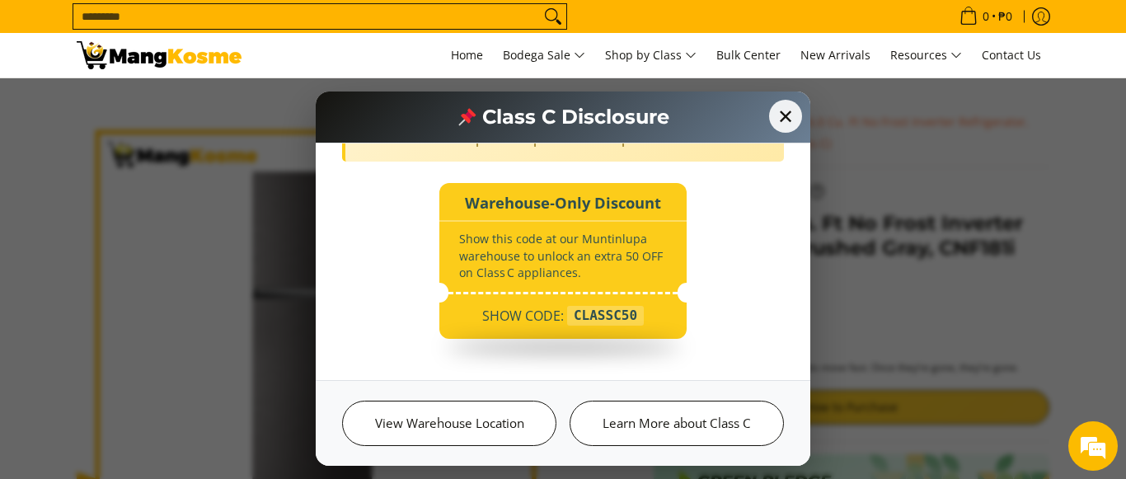
click at [609, 320] on div "CLASSC50" at bounding box center [605, 316] width 77 height 20
drag, startPoint x: 616, startPoint y: 318, endPoint x: 625, endPoint y: 315, distance: 10.4
click at [622, 317] on div "CLASSC50" at bounding box center [605, 316] width 77 height 20
click at [980, 310] on div "✕ Class C Disclosure What are Class C Products? Class C products are factory-re…" at bounding box center [563, 239] width 1126 height 479
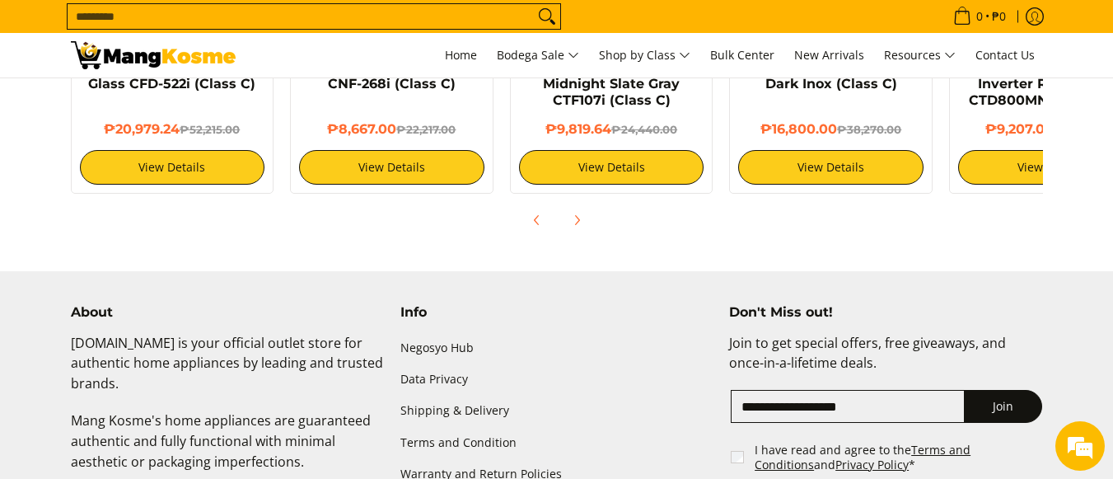
scroll to position [1737, 0]
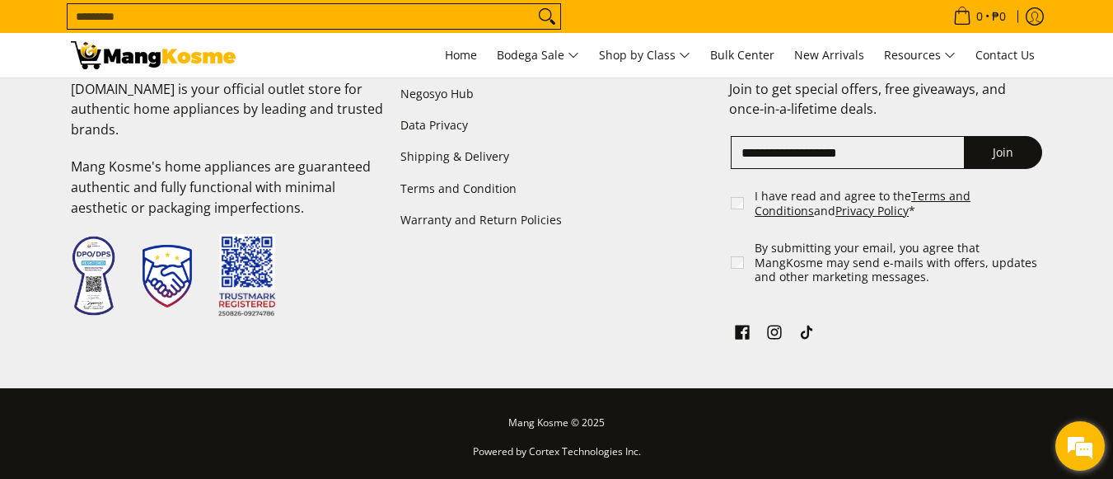
click at [1092, 438] on em at bounding box center [1080, 446] width 44 height 44
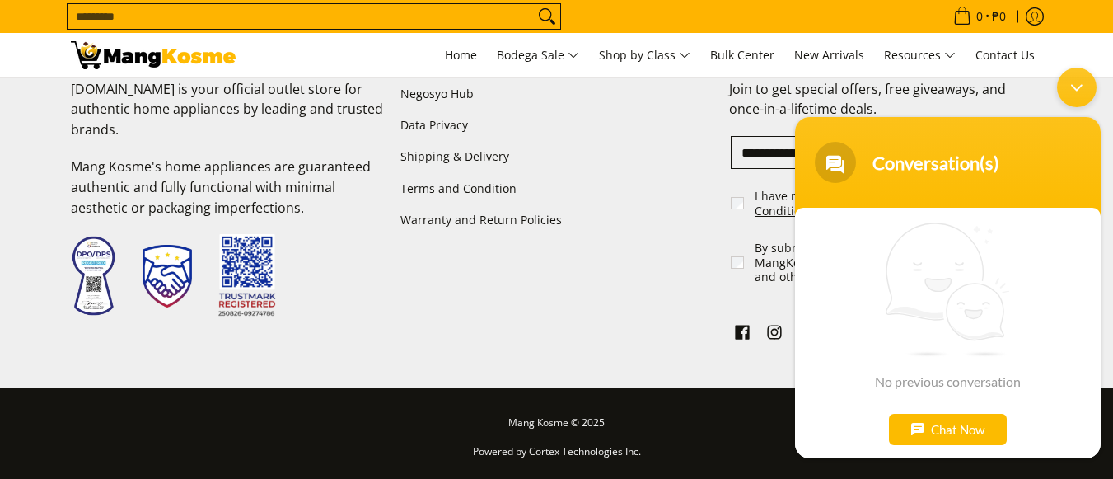
click at [925, 421] on div "Chat Now" at bounding box center [948, 429] width 118 height 31
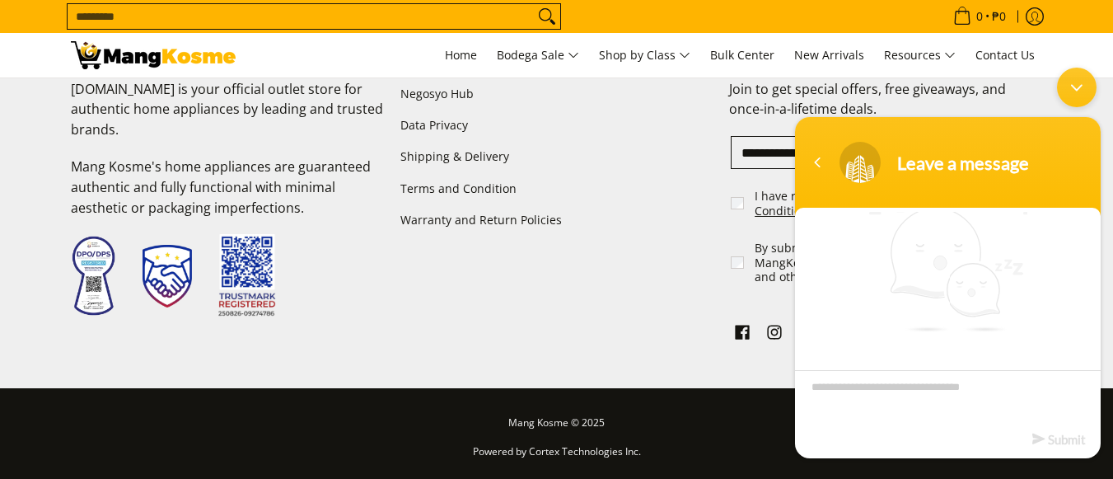
click at [885, 408] on textarea "Type your message and click 'Submit'" at bounding box center [948, 399] width 306 height 58
click at [705, 220] on link "Warranty and Return Policies" at bounding box center [556, 219] width 313 height 31
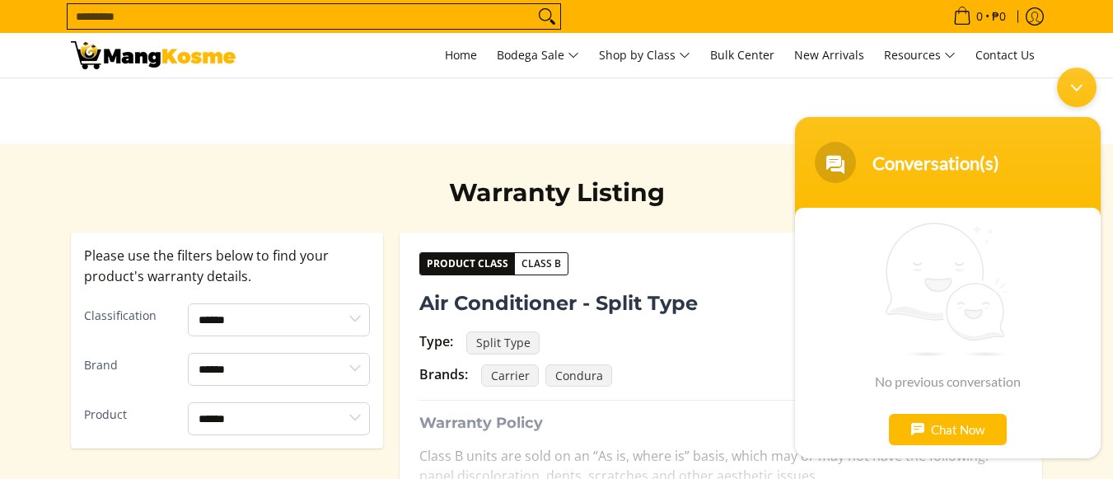
scroll to position [247, 0]
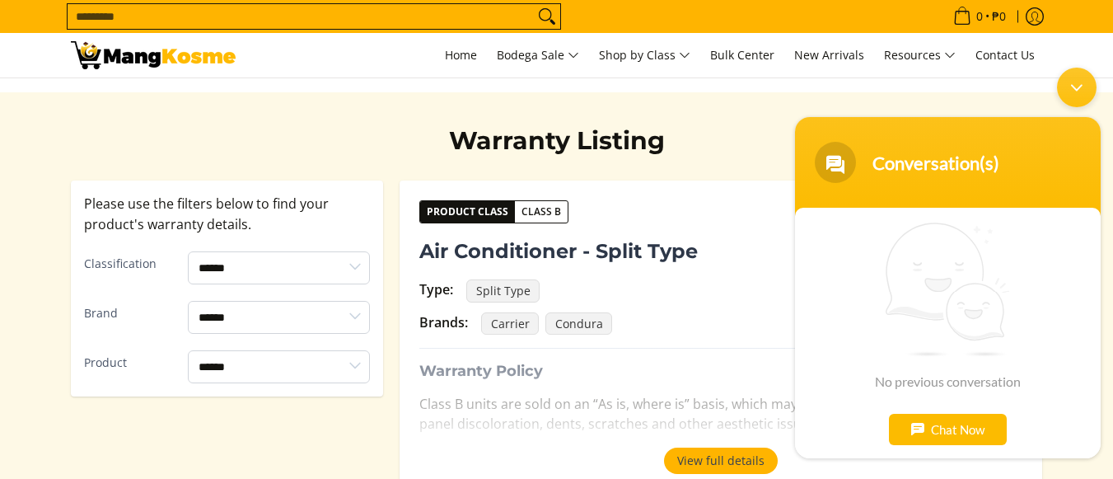
click at [1084, 81] on div "Minimize live chat window" at bounding box center [1077, 88] width 40 height 40
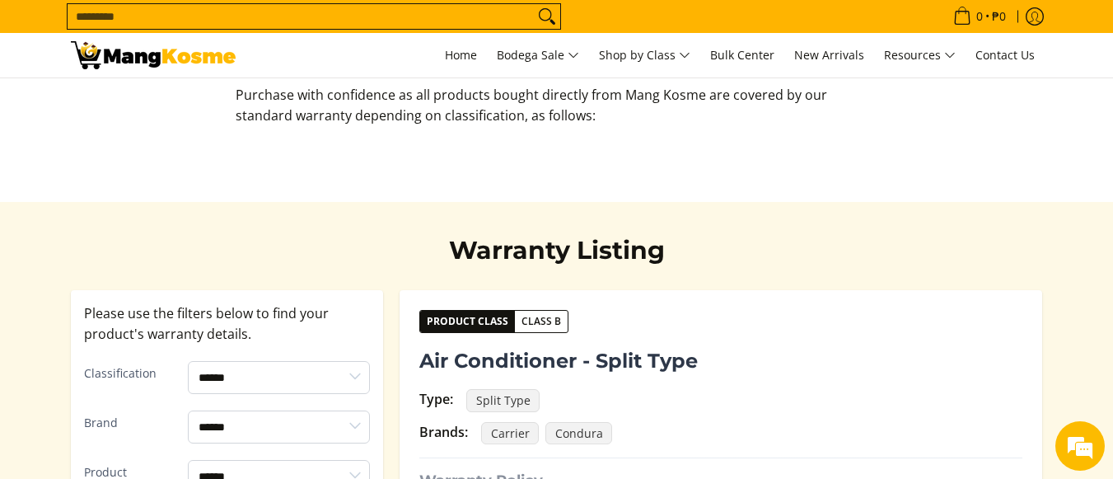
scroll to position [330, 0]
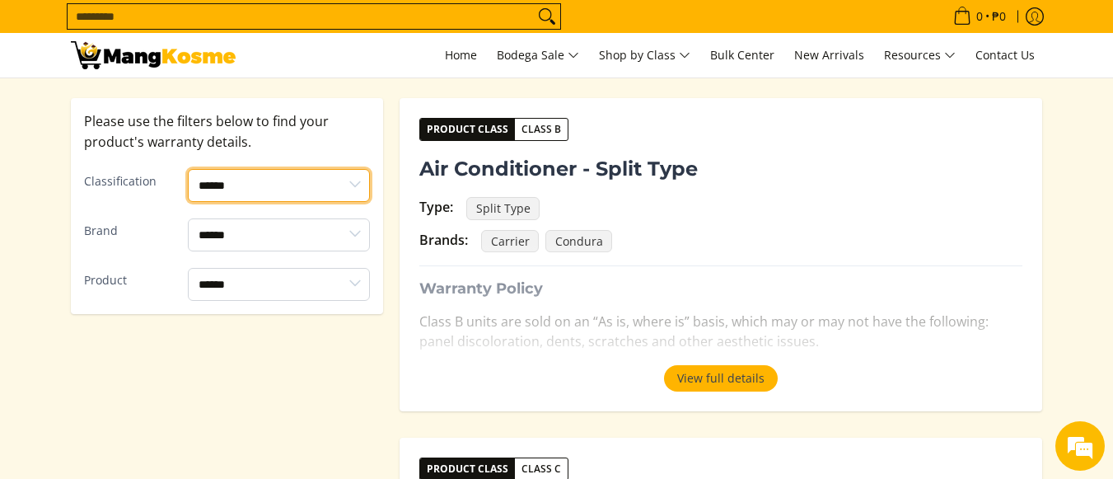
click at [315, 198] on select "****** ******* *******" at bounding box center [279, 185] width 182 height 33
select select "*******"
click at [188, 169] on select "****** ******* *******" at bounding box center [279, 185] width 182 height 33
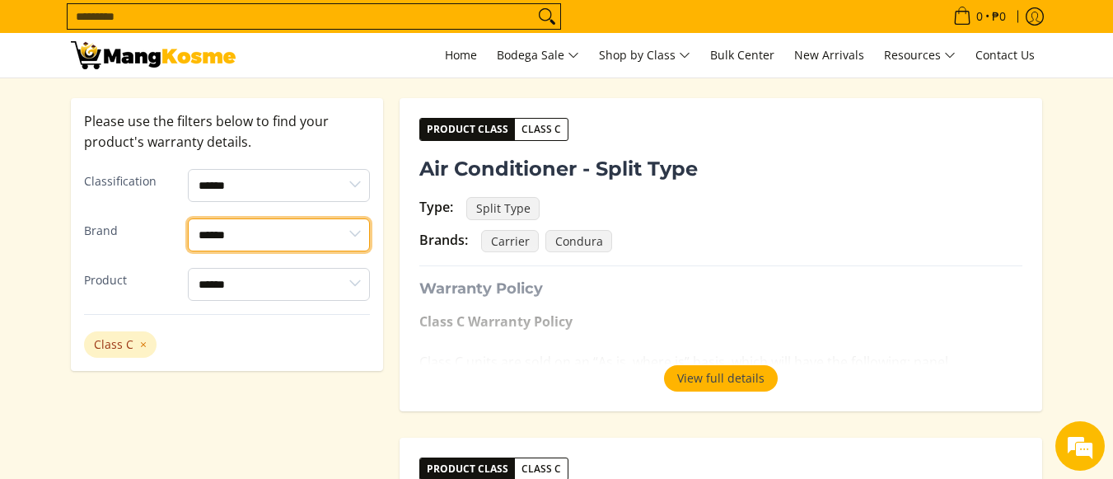
click at [279, 244] on select "**********" at bounding box center [279, 234] width 182 height 33
select select "*******"
click at [188, 218] on select "**********" at bounding box center [279, 234] width 182 height 33
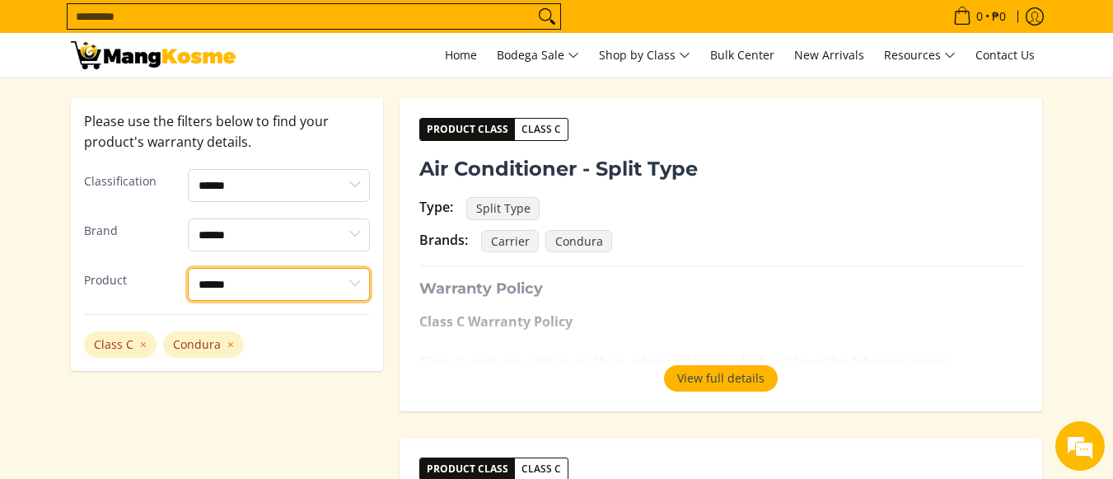
click at [330, 286] on select "**********" at bounding box center [279, 284] width 182 height 33
select select "**********"
click at [188, 268] on select "**********" at bounding box center [279, 284] width 182 height 33
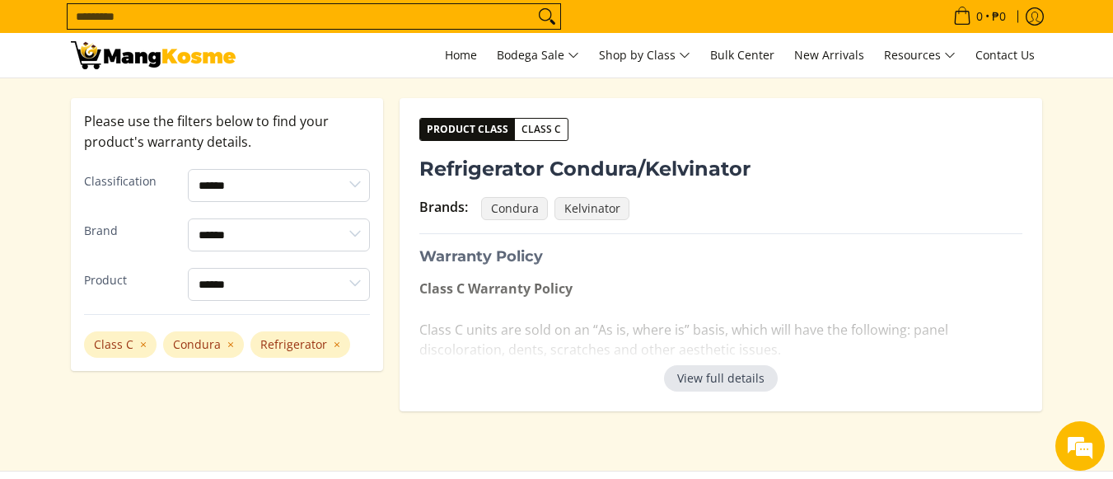
click at [719, 378] on button "View full details" at bounding box center [721, 378] width 114 height 26
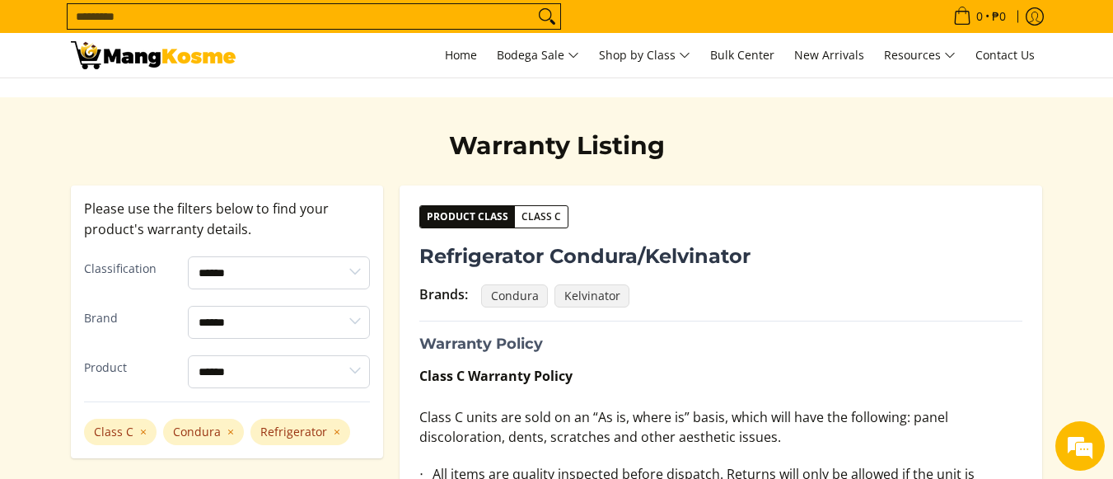
scroll to position [165, 0]
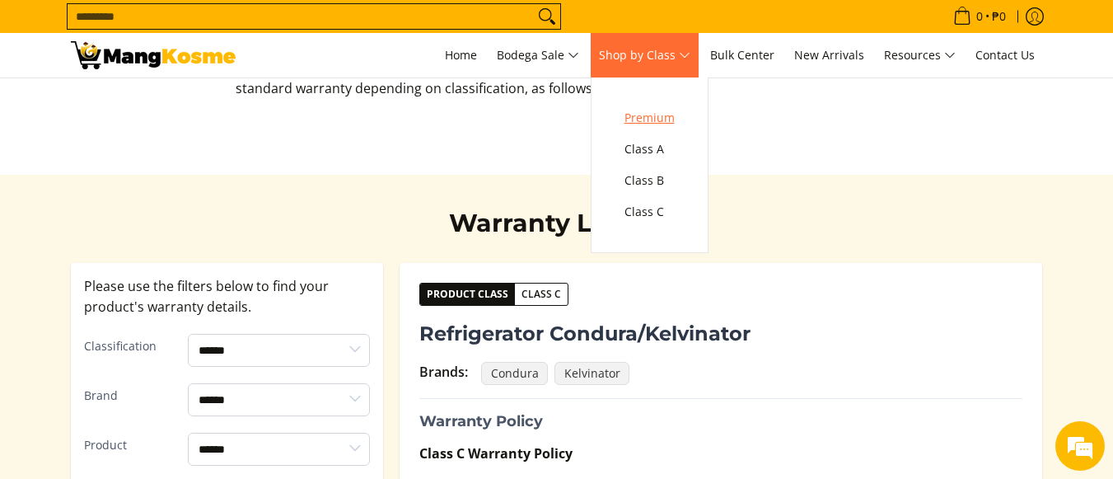
click at [662, 115] on span "Premium" at bounding box center [650, 118] width 50 height 21
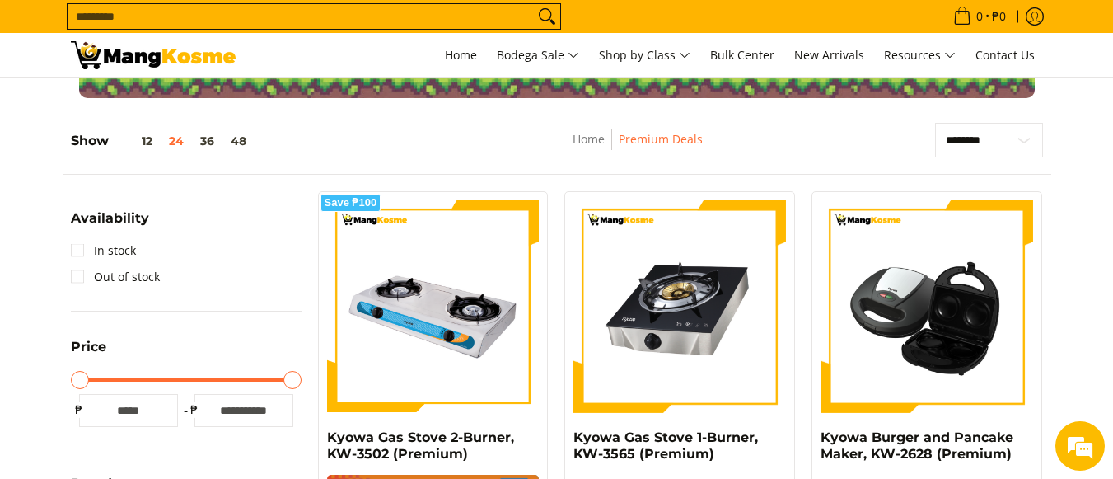
scroll to position [577, 0]
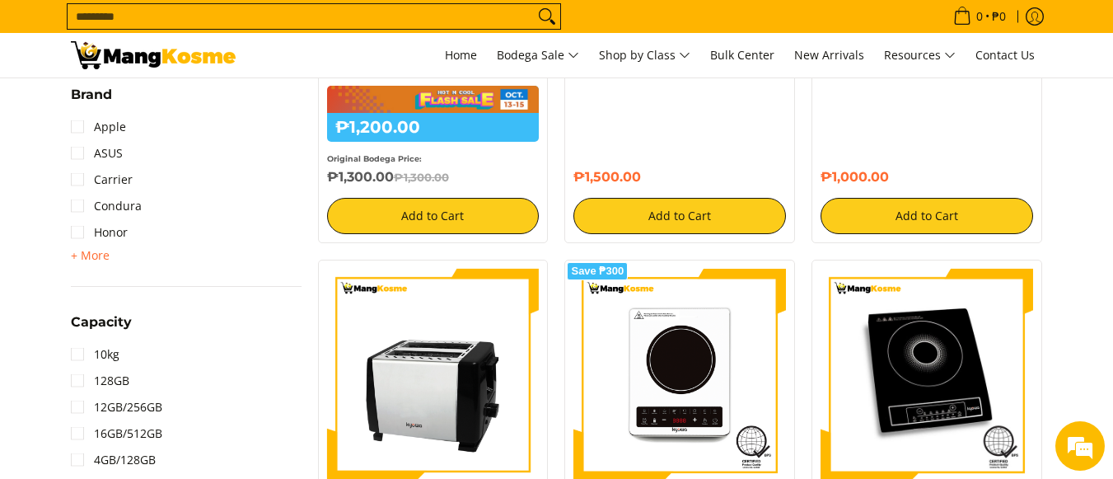
click at [354, 21] on input "Search..." at bounding box center [301, 16] width 466 height 25
click at [302, 10] on input "Search..." at bounding box center [301, 16] width 466 height 25
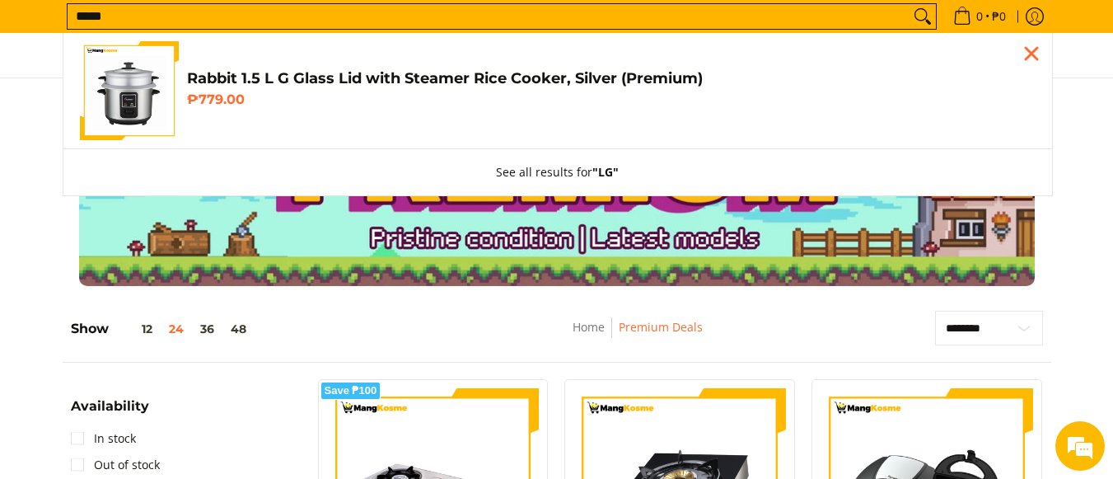
scroll to position [0, 0]
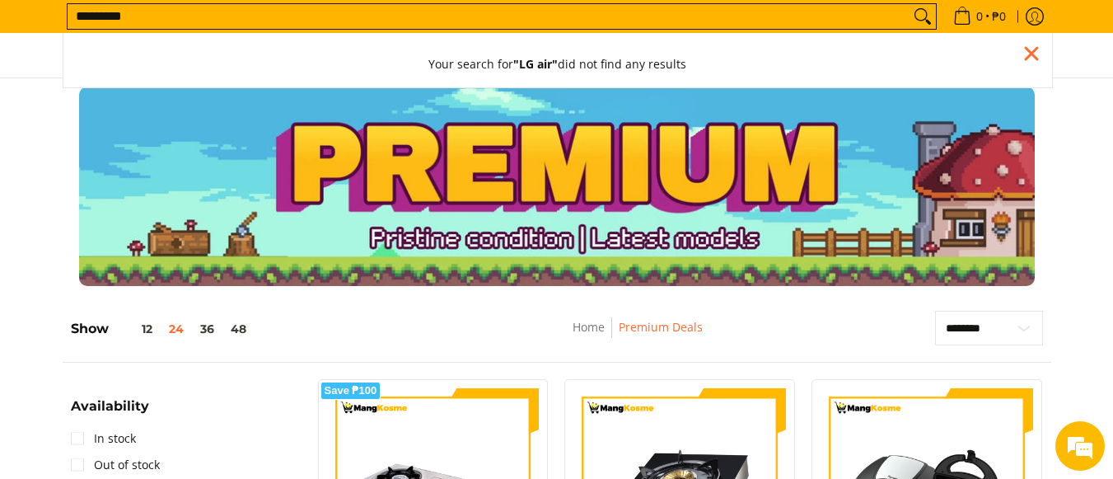
type input "*********"
click at [910, 4] on button "Search" at bounding box center [923, 16] width 26 height 25
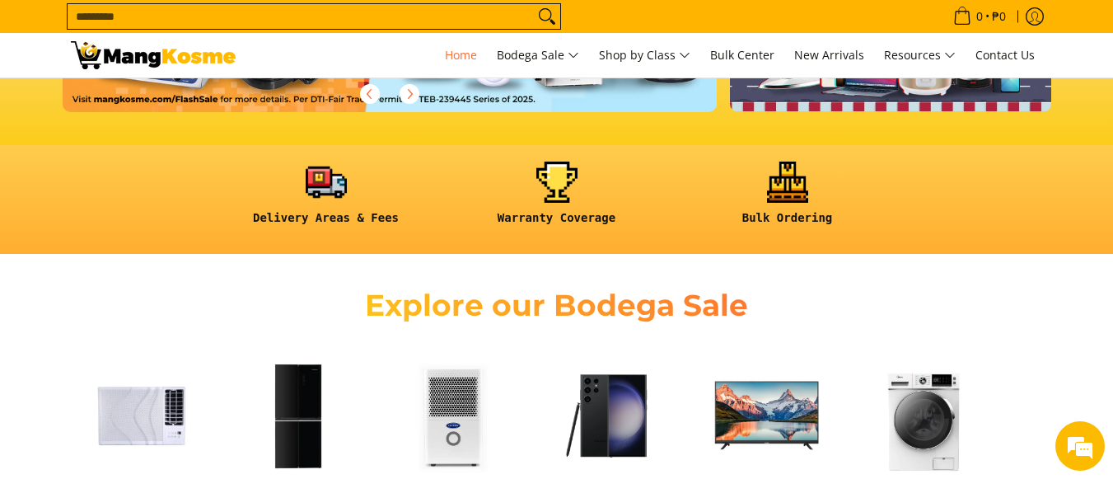
scroll to position [412, 0]
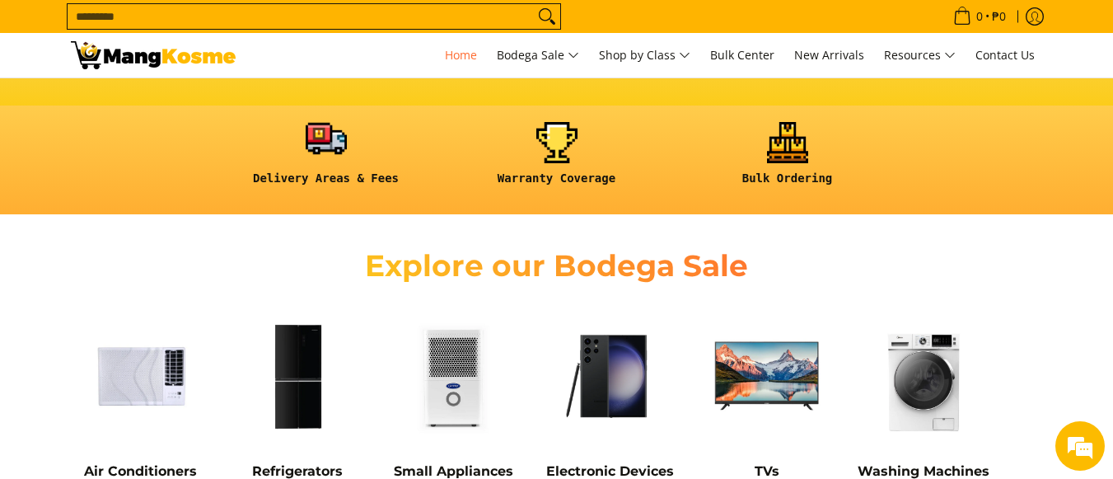
click at [339, 165] on link at bounding box center [326, 160] width 214 height 77
click at [322, 133] on link at bounding box center [326, 160] width 214 height 77
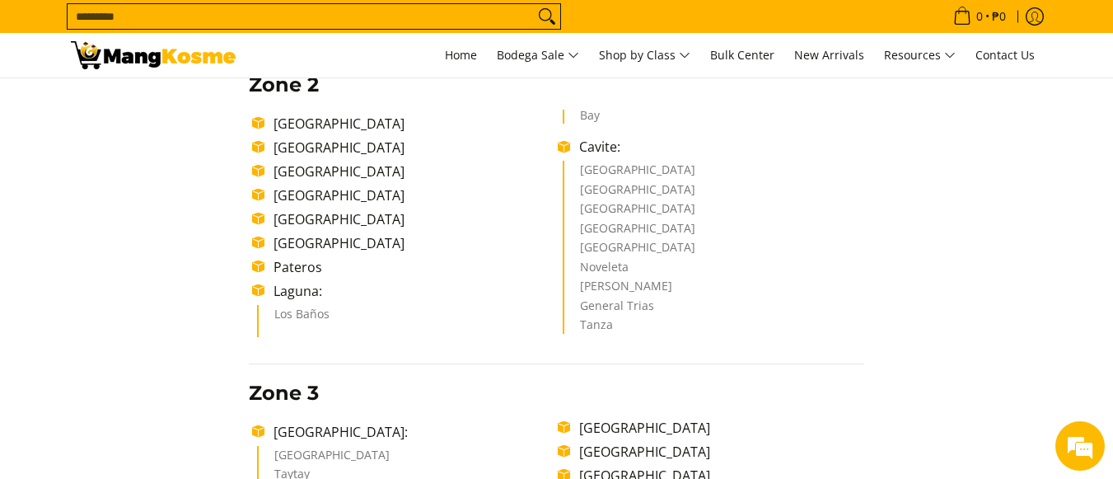
click at [588, 147] on li "Cavite:" at bounding box center [717, 147] width 293 height 20
click at [571, 147] on li "Cavite:" at bounding box center [717, 147] width 293 height 20
click at [571, 148] on li "Cavite:" at bounding box center [717, 147] width 293 height 20
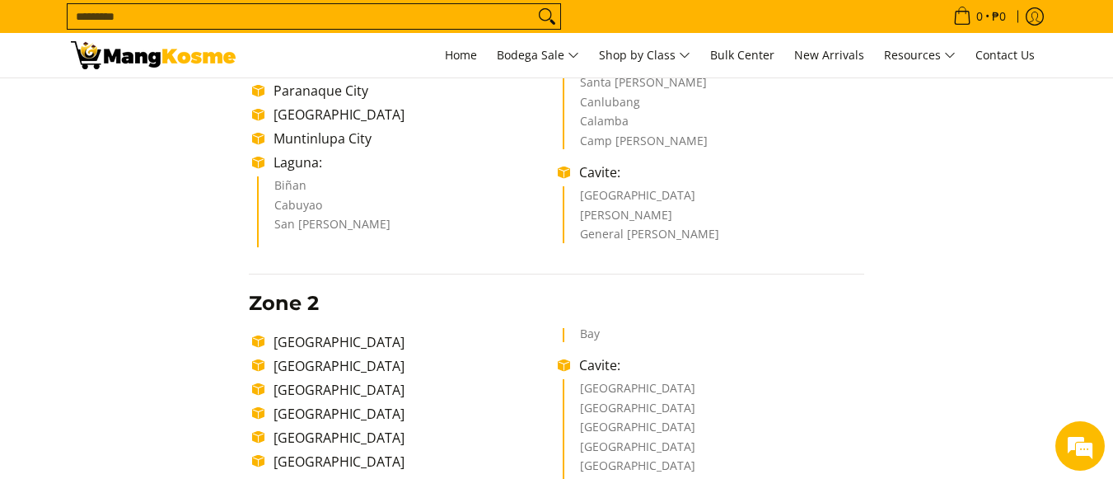
scroll to position [330, 0]
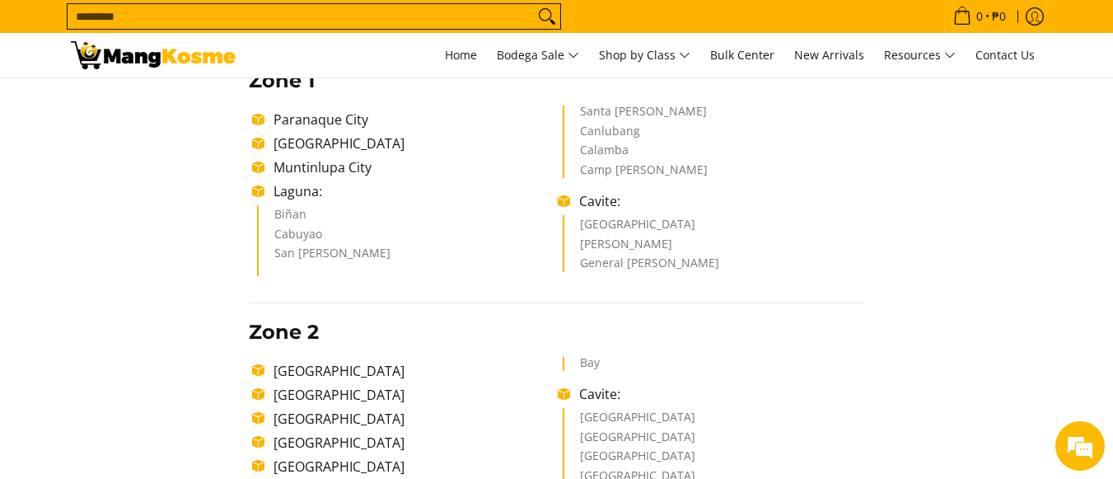
click at [617, 264] on li "General Mariano Alvarez" at bounding box center [714, 264] width 268 height 15
click at [571, 197] on li "Cavite:" at bounding box center [717, 201] width 293 height 20
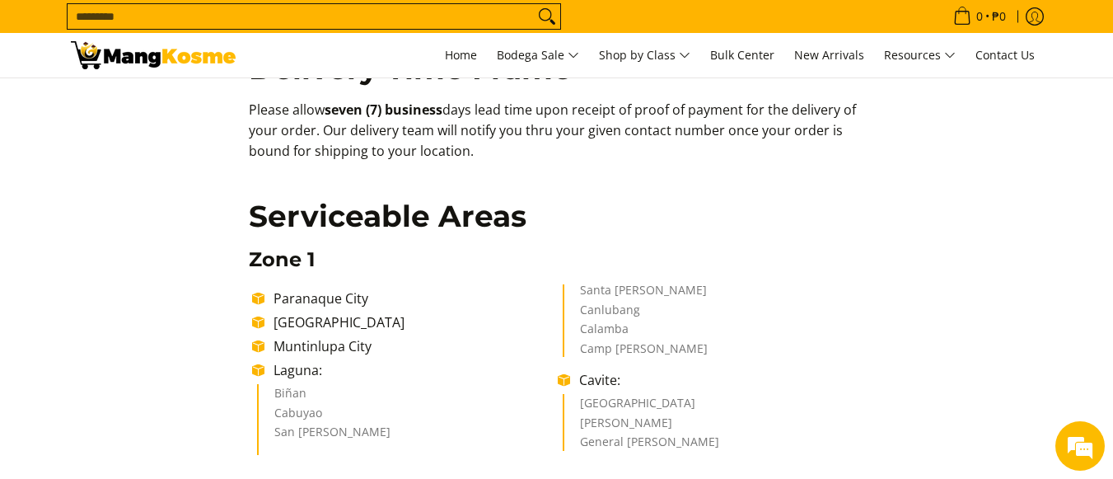
scroll to position [0, 0]
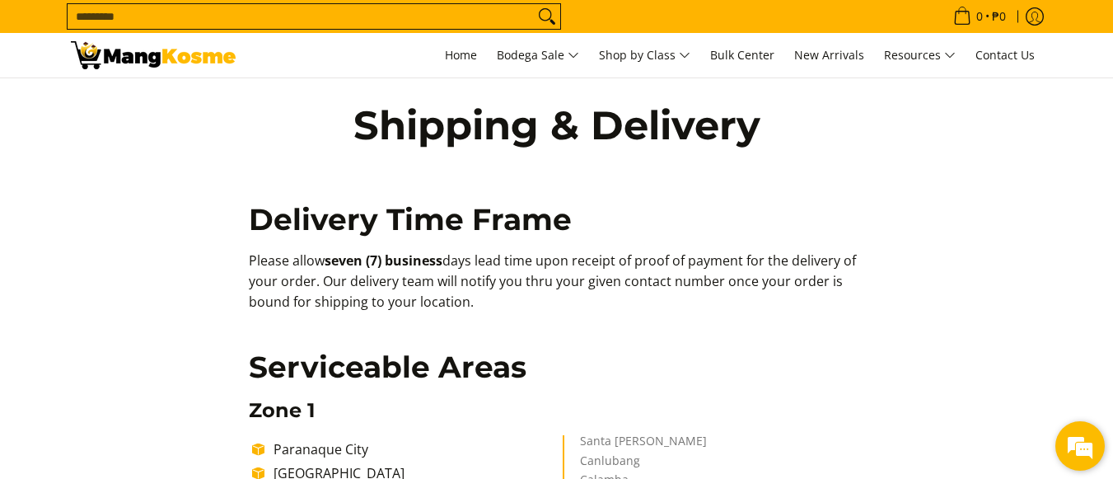
click at [1079, 452] on em at bounding box center [1080, 446] width 44 height 44
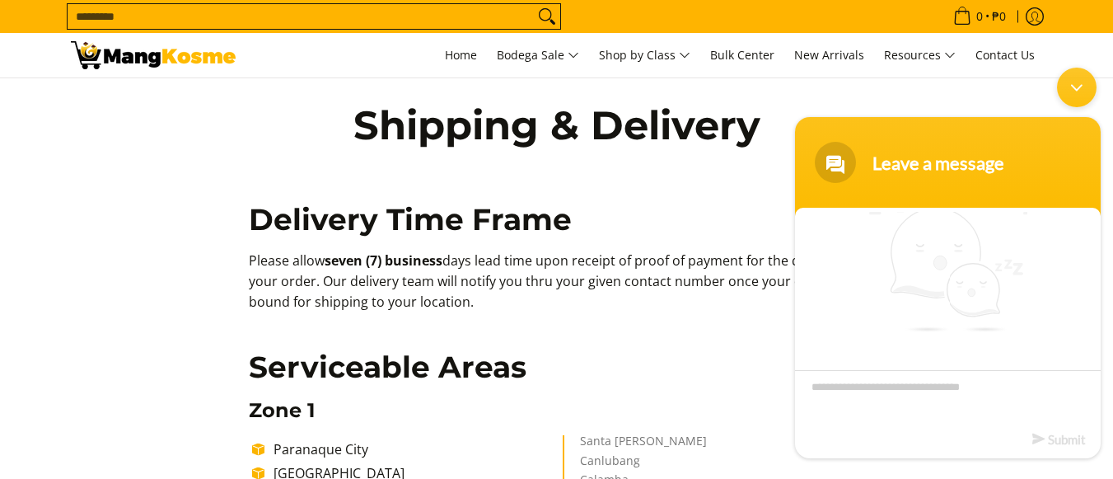
scroll to position [15, 0]
click at [916, 409] on section "Leave a message We are offline. Please leave us a message. Submit" at bounding box center [948, 287] width 306 height 341
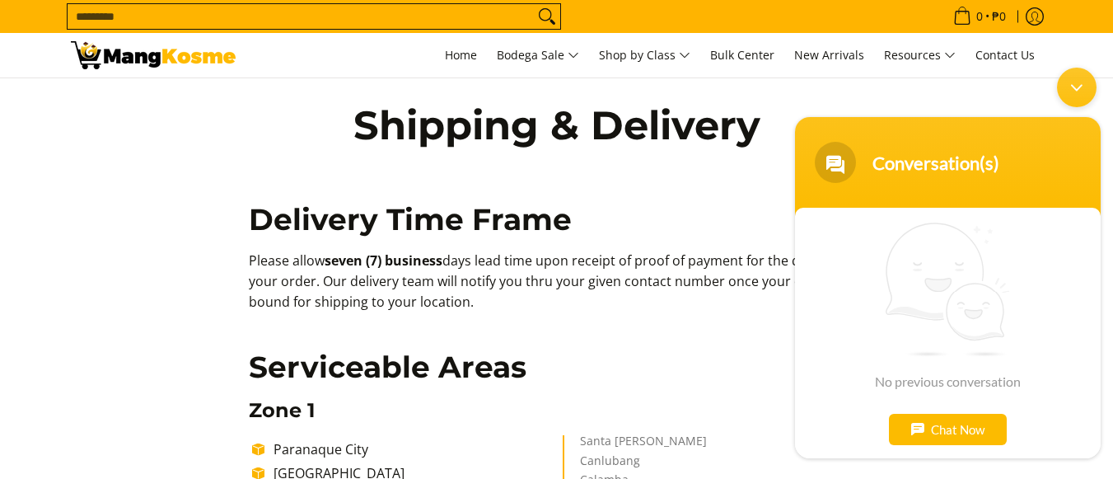
click at [909, 425] on div "Chat Now" at bounding box center [948, 429] width 118 height 31
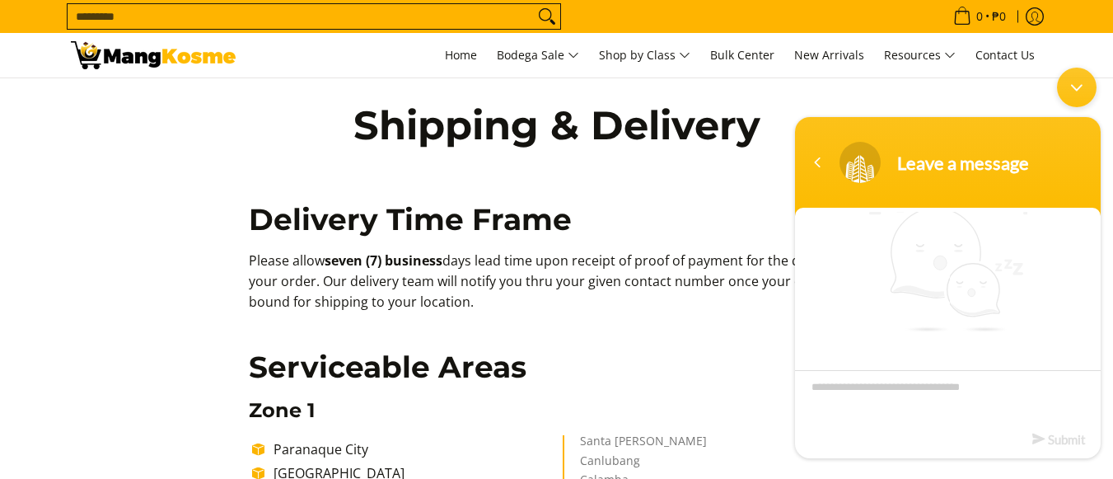
click at [886, 412] on textarea "Type your message and click 'Submit'" at bounding box center [948, 399] width 306 height 58
type textarea "**********"
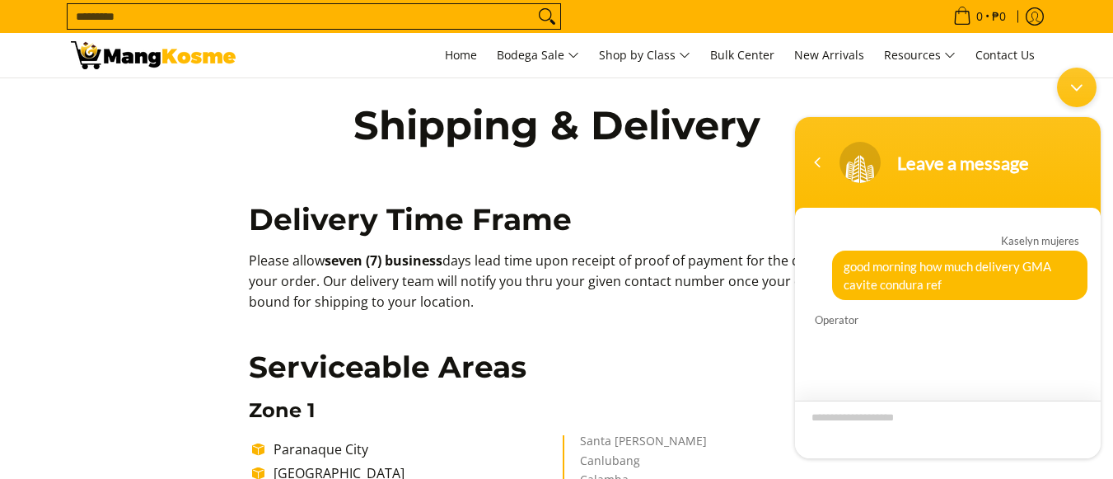
scroll to position [12, 0]
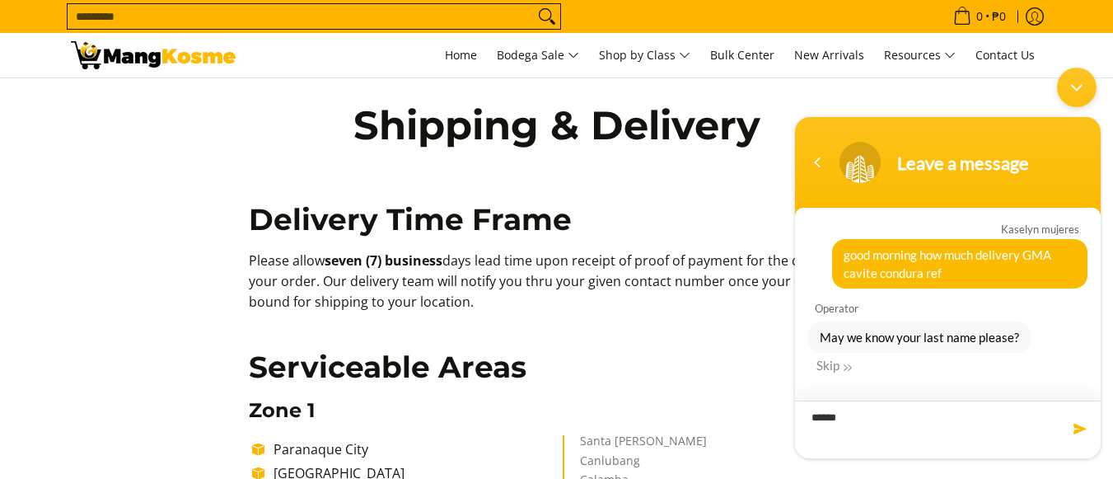
type textarea "*******"
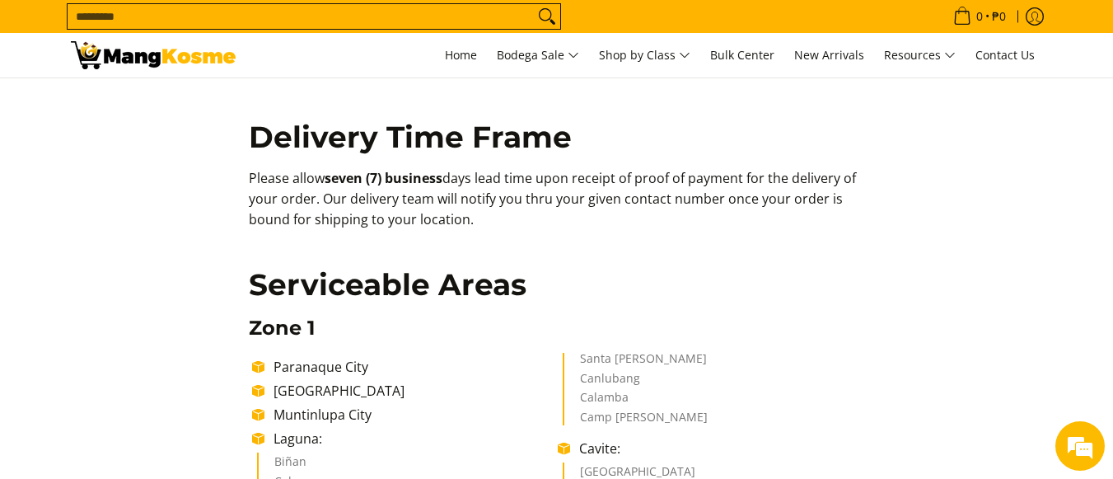
scroll to position [0, 0]
click at [126, 51] on img at bounding box center [153, 55] width 165 height 28
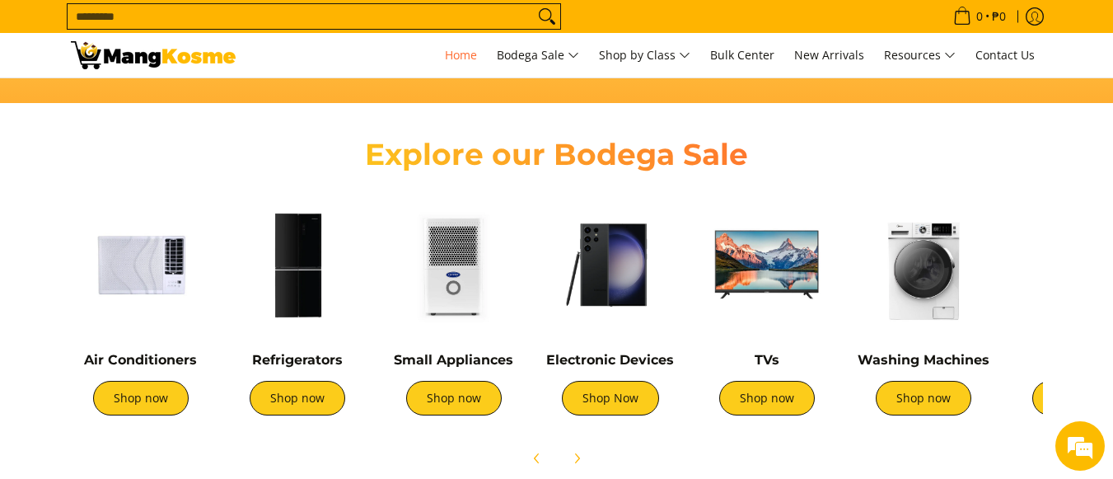
scroll to position [494, 0]
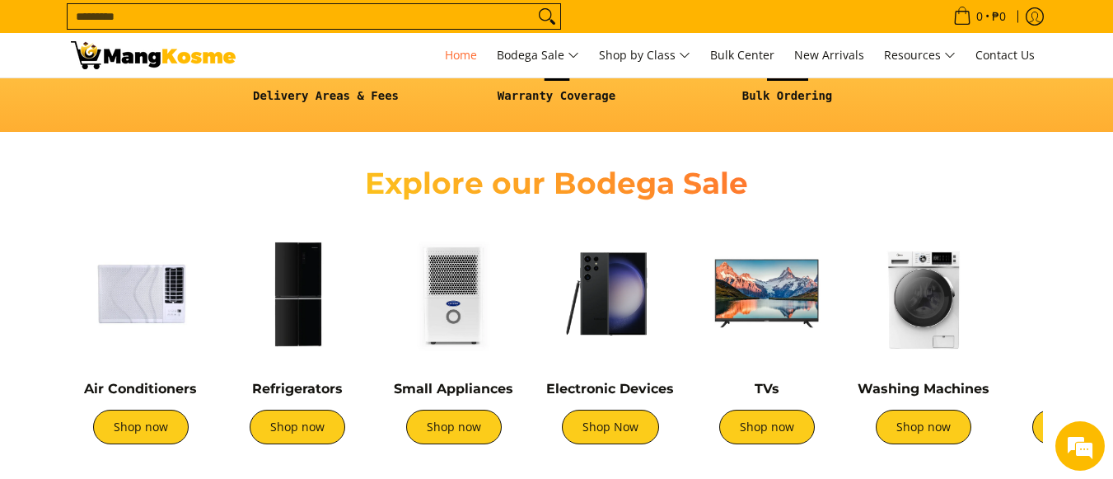
click at [904, 267] on img at bounding box center [924, 293] width 140 height 140
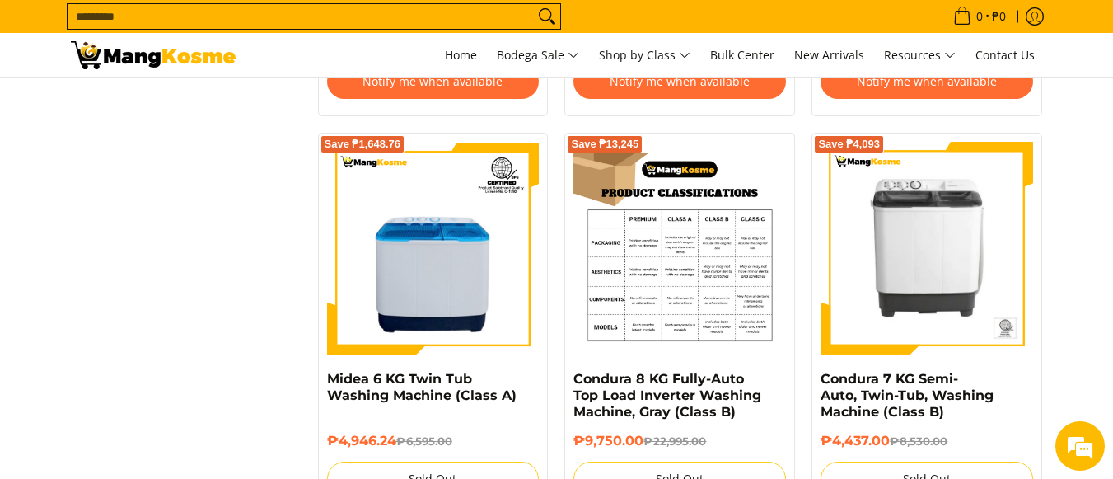
scroll to position [3461, 0]
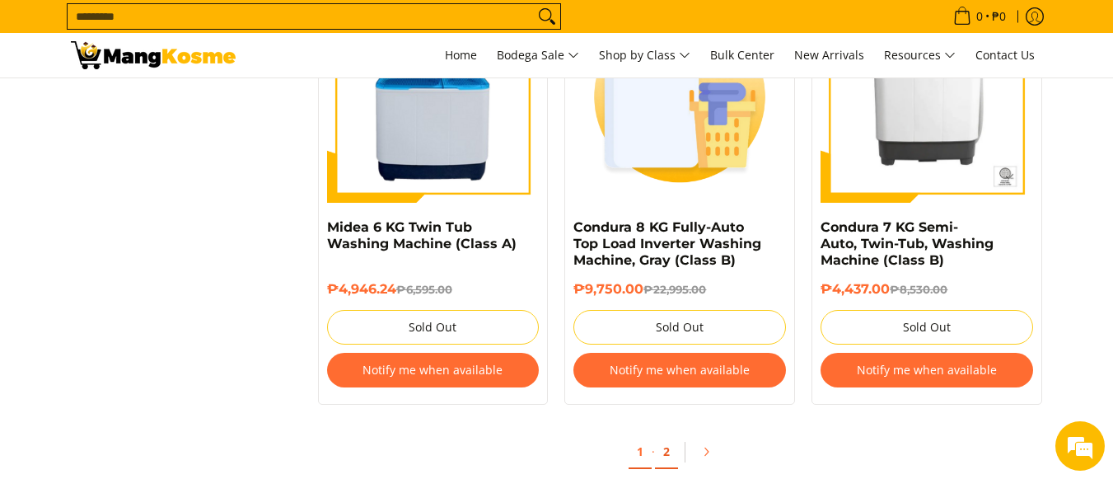
click at [671, 453] on link "2" at bounding box center [666, 452] width 23 height 34
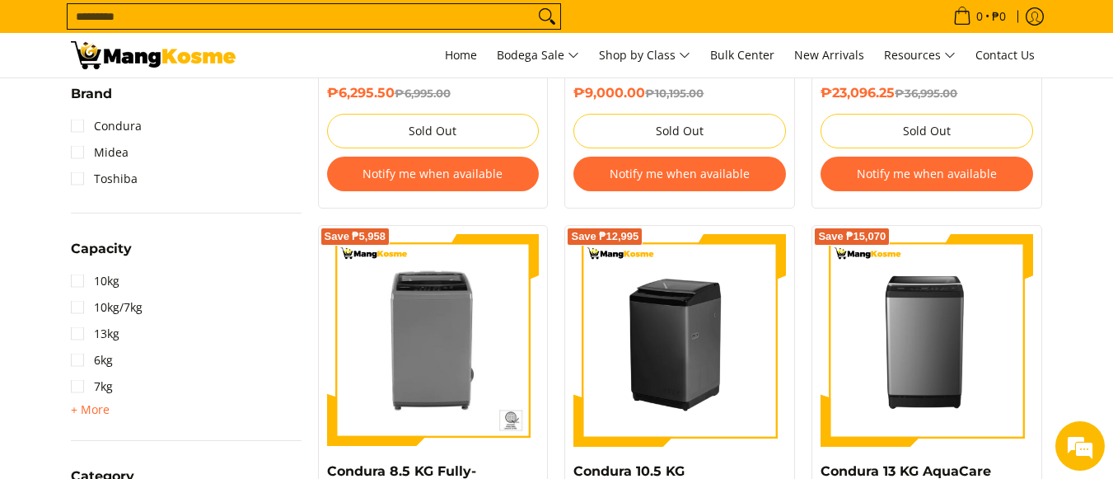
scroll to position [577, 0]
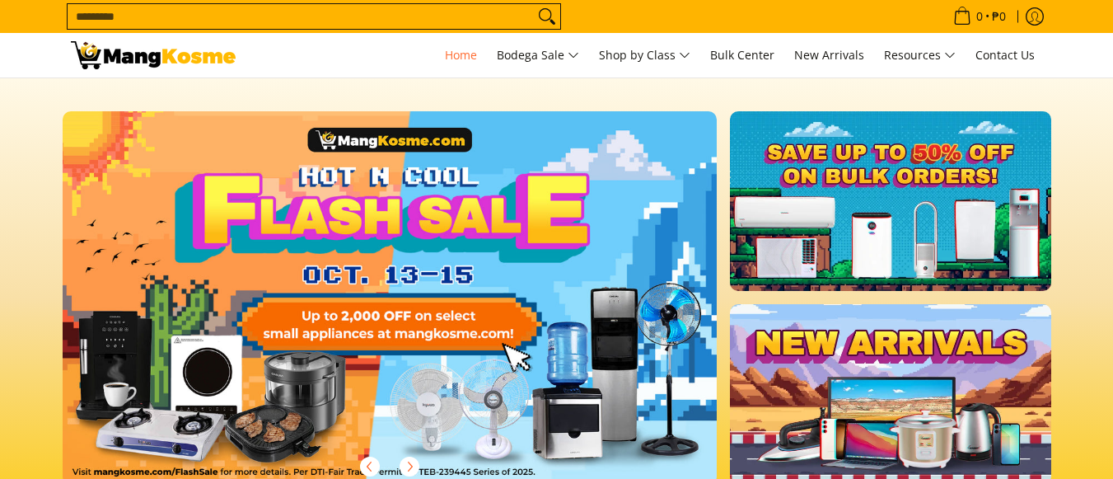
click at [258, 23] on input "Search..." at bounding box center [301, 16] width 466 height 25
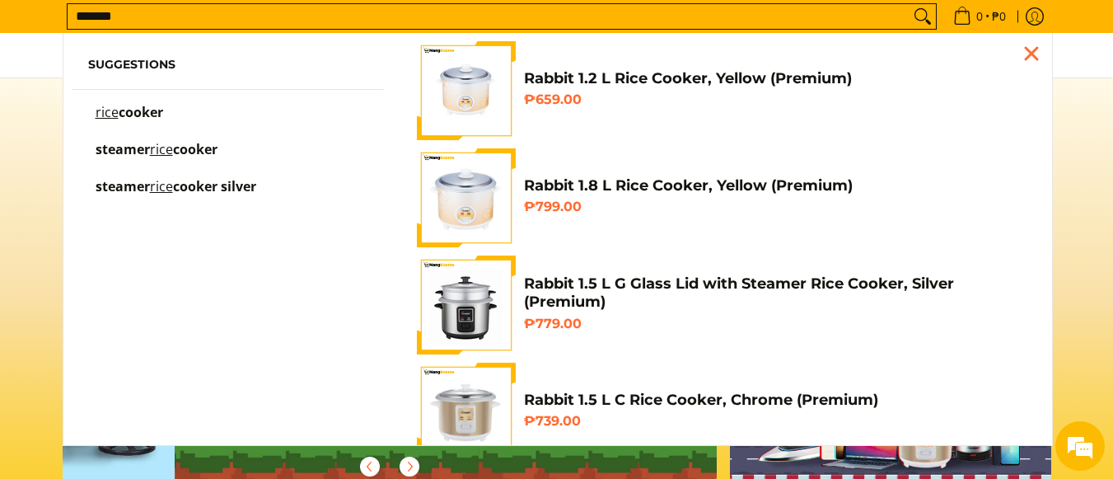
scroll to position [0, 655]
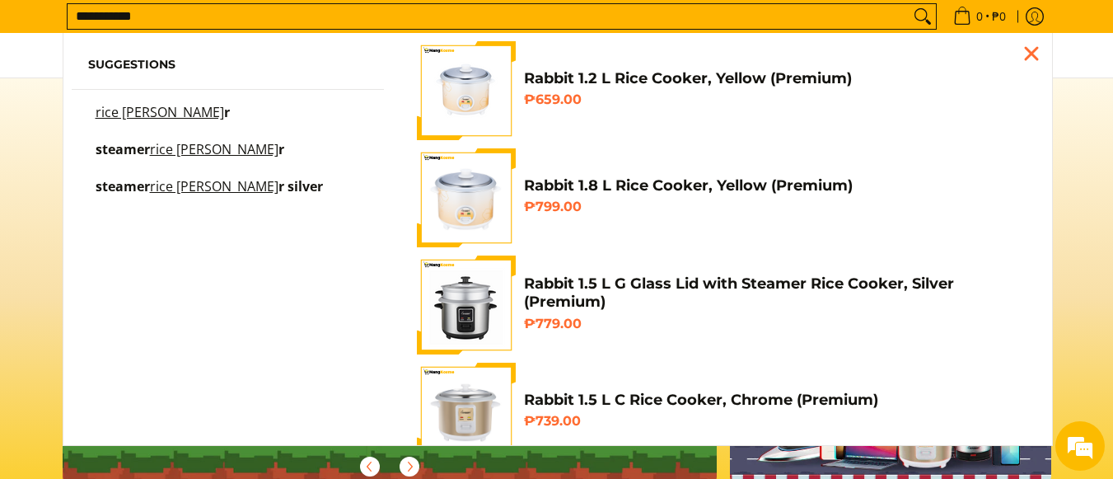
type input "**********"
click at [910, 4] on button "Search" at bounding box center [923, 16] width 26 height 25
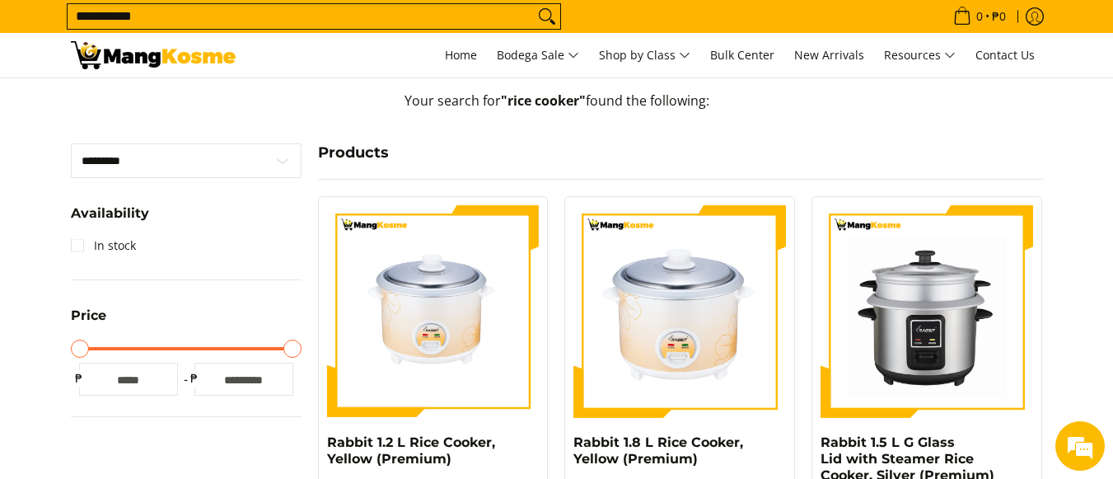
scroll to position [165, 0]
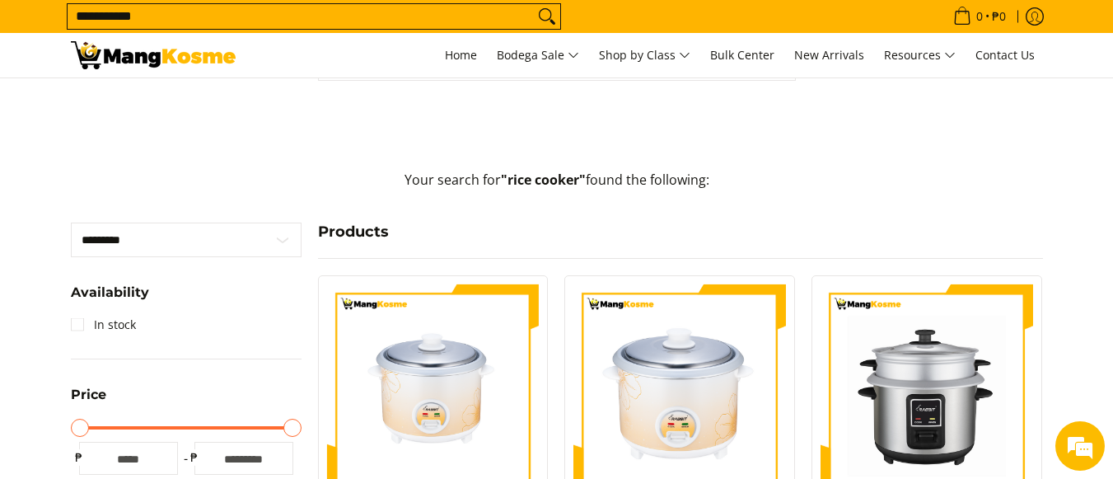
click at [246, 16] on input "**********" at bounding box center [301, 16] width 466 height 25
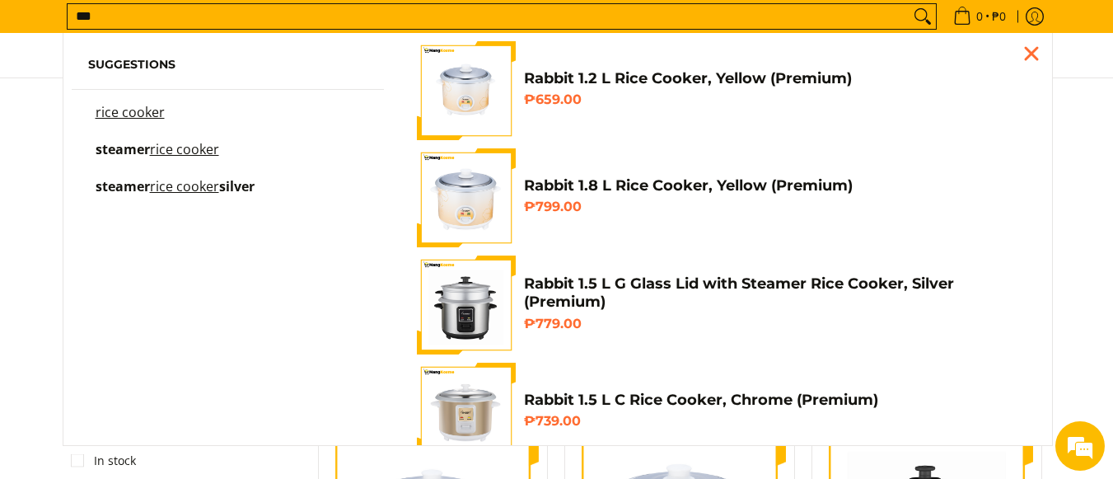
scroll to position [0, 0]
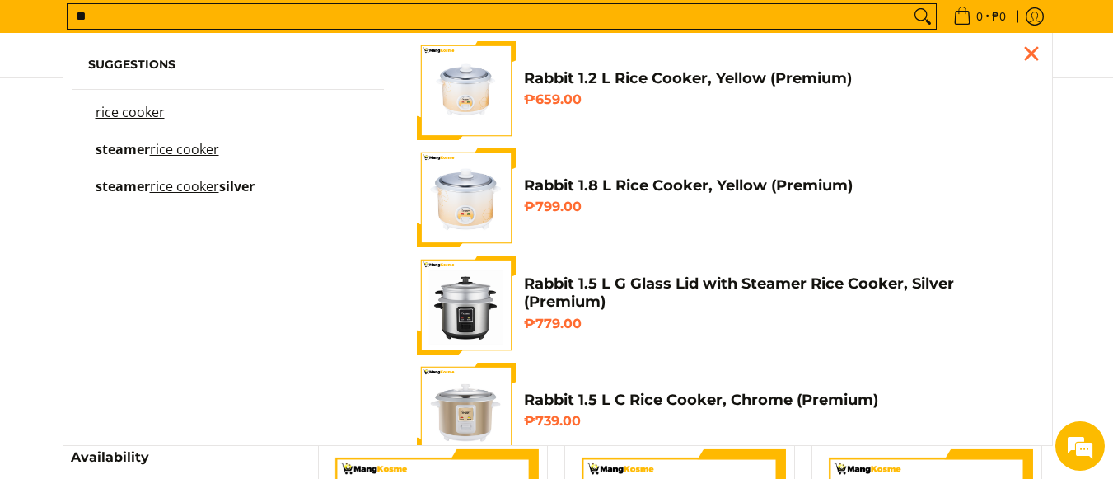
type input "*"
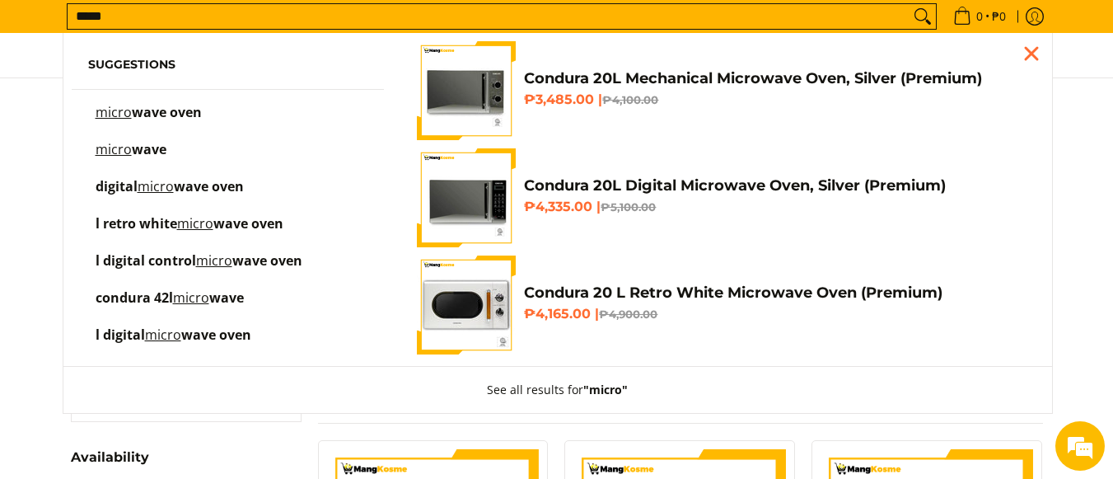
type input "*****"
click at [177, 115] on span "wave oven" at bounding box center [167, 112] width 70 height 18
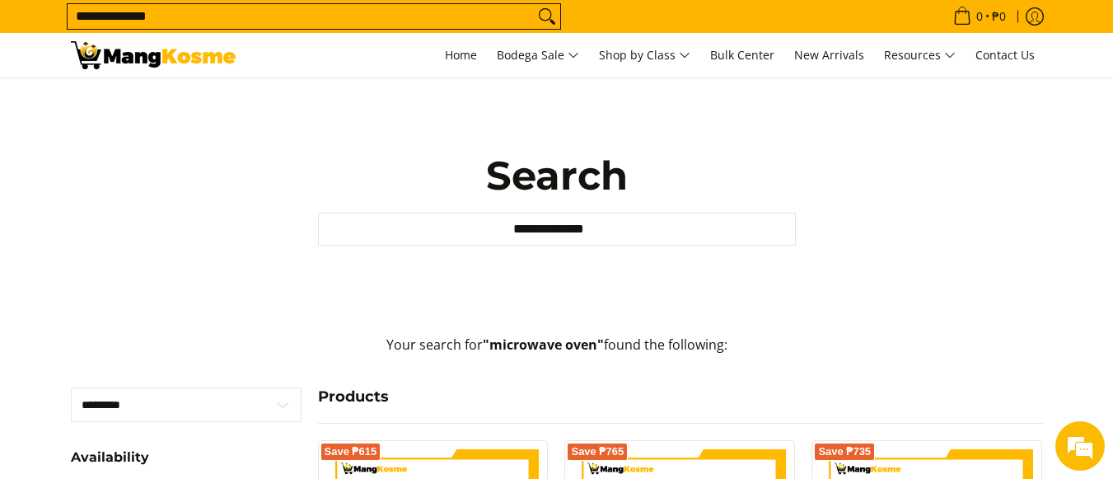
click at [208, 20] on input "**********" at bounding box center [301, 16] width 466 height 25
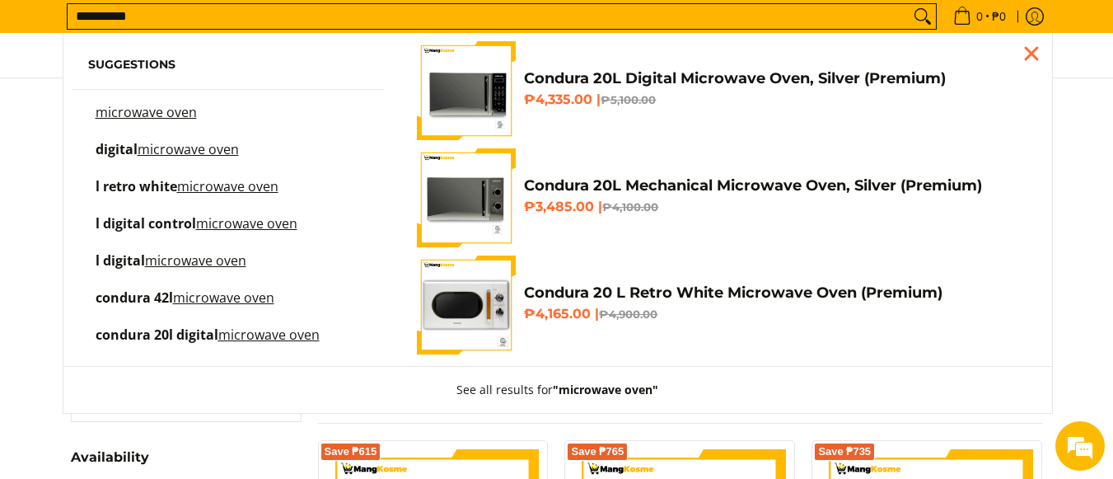
type input "*********"
click at [910, 4] on button "Search" at bounding box center [923, 16] width 26 height 25
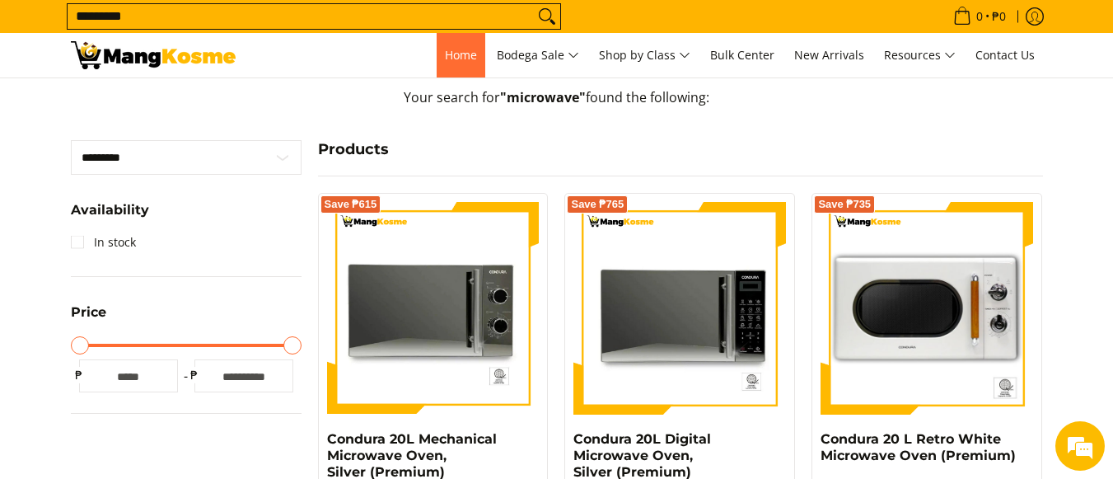
click at [450, 49] on span "Home" at bounding box center [461, 55] width 32 height 16
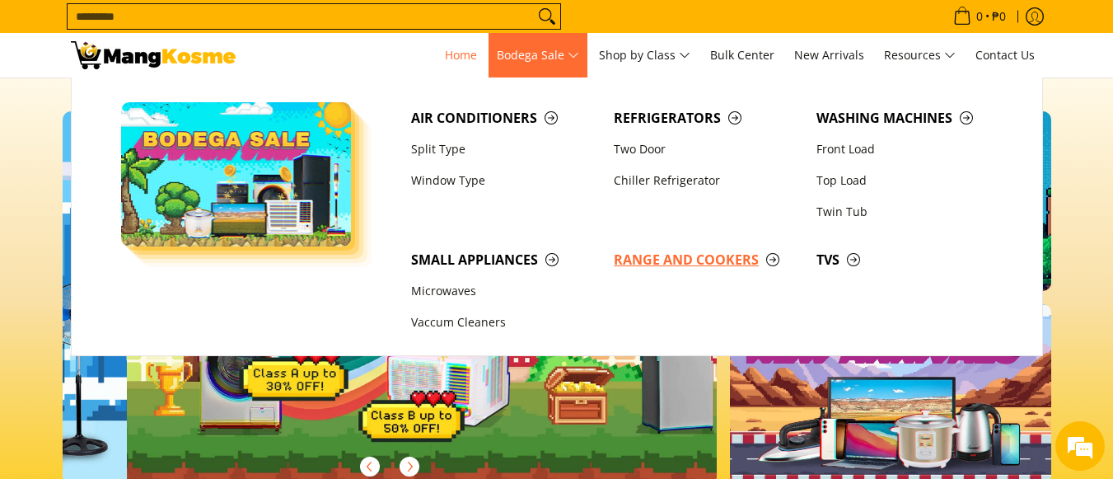
scroll to position [0, 655]
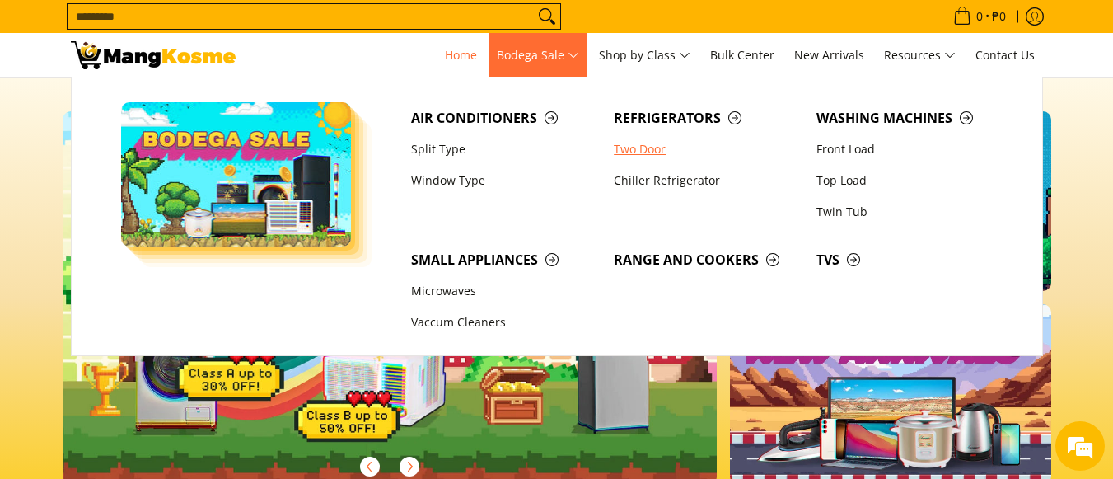
click at [654, 151] on link "Two Door" at bounding box center [707, 148] width 203 height 31
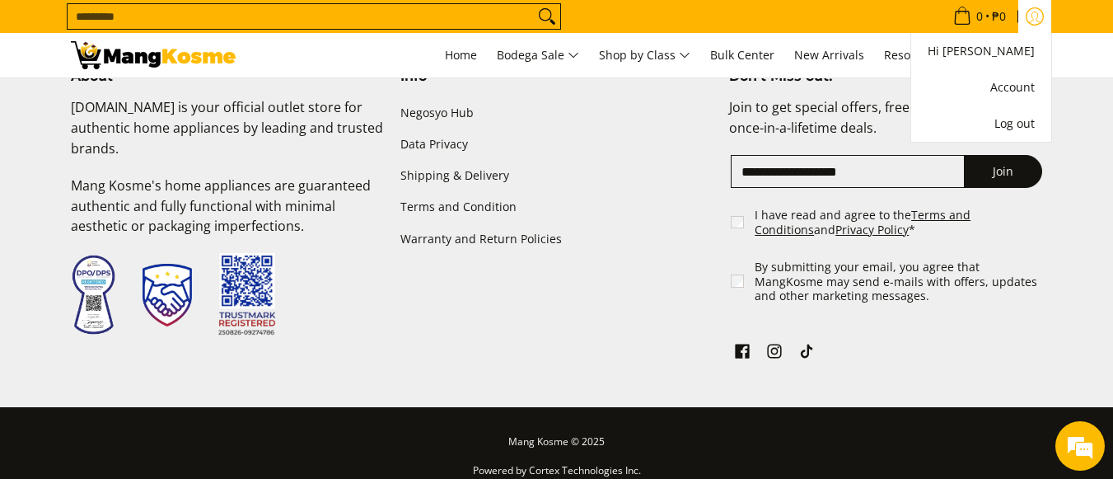
scroll to position [3543, 0]
